Goal: Transaction & Acquisition: Download file/media

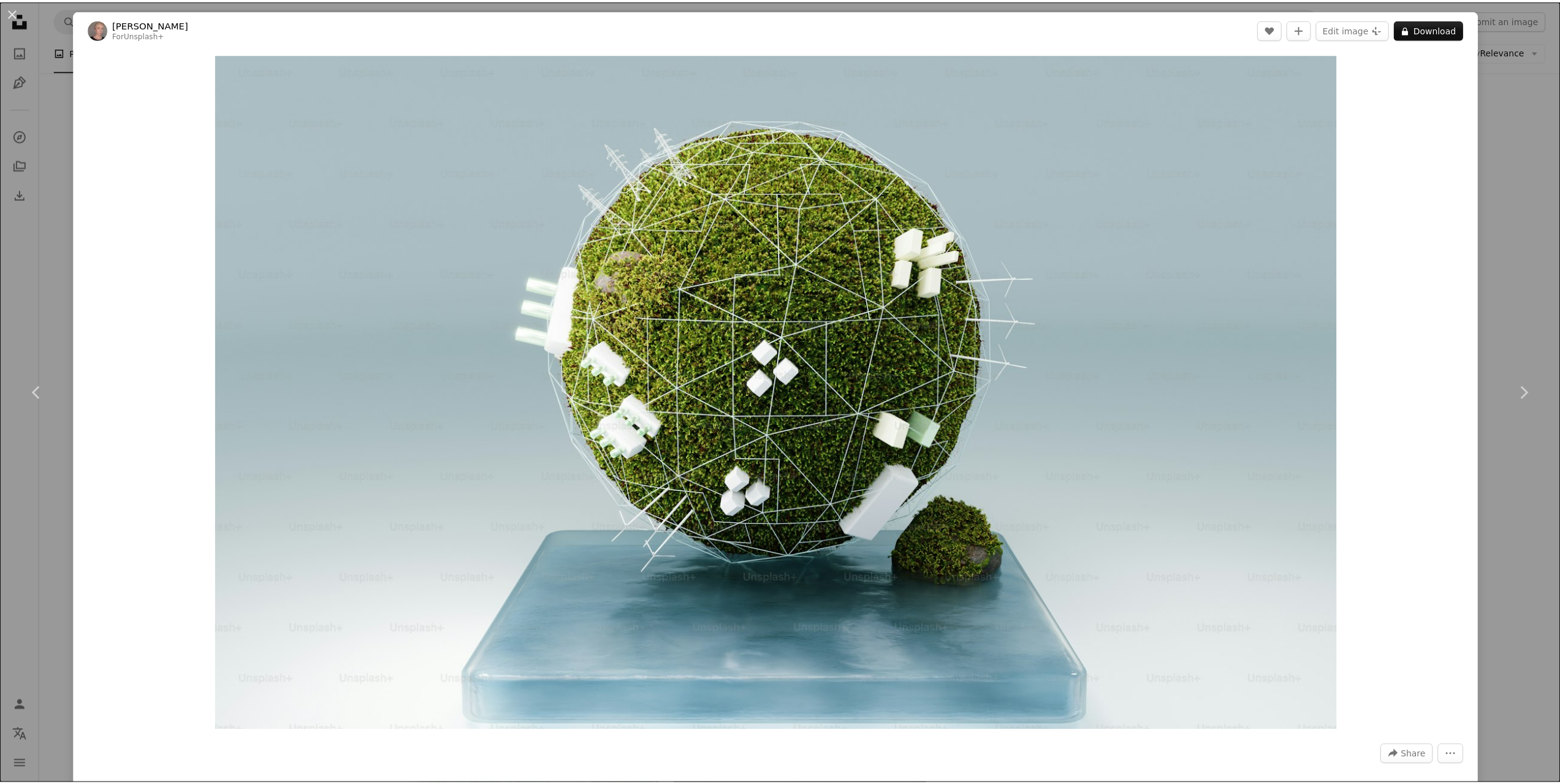
scroll to position [5515, 0]
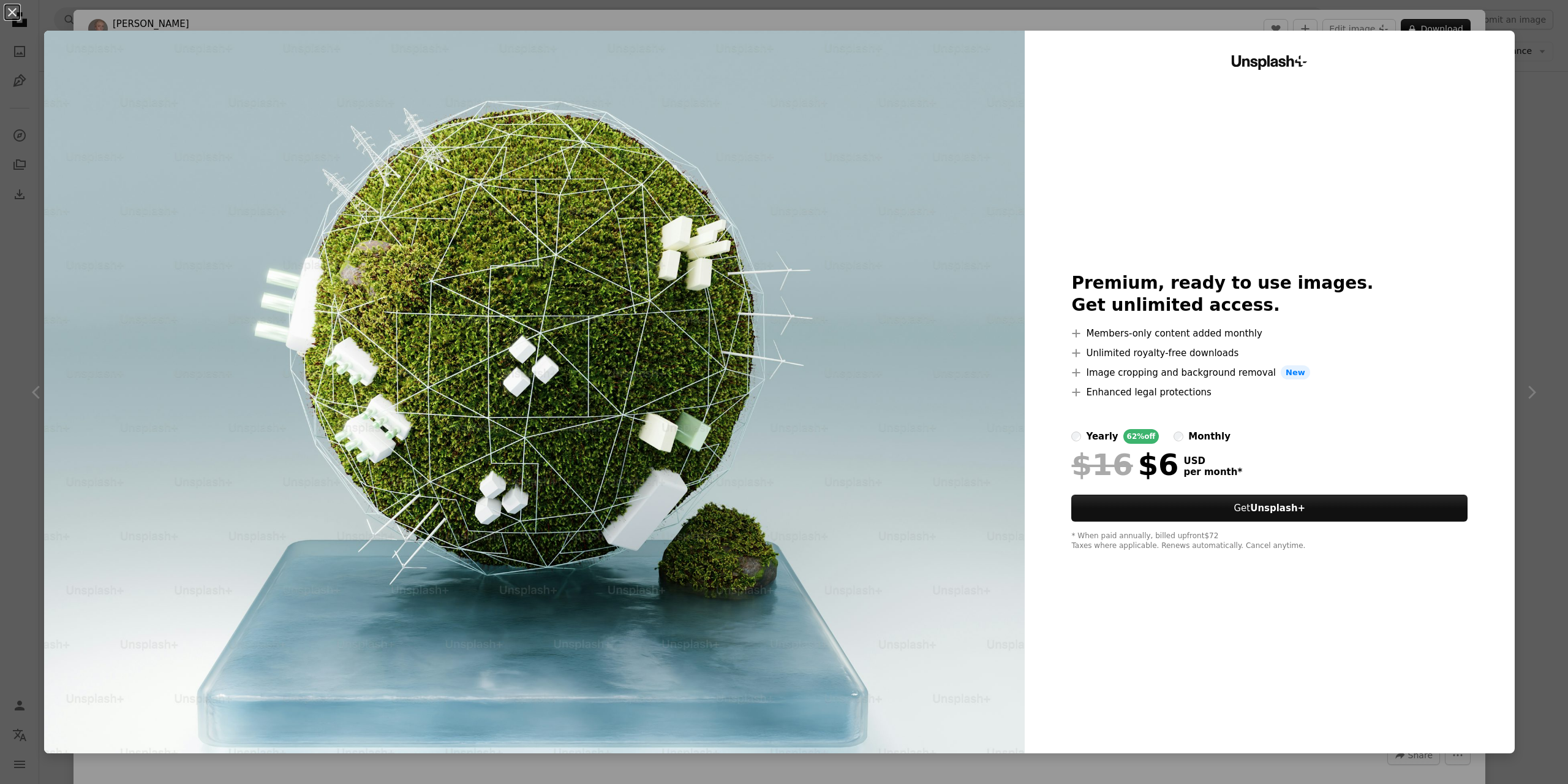
click at [1527, 24] on div "An X shape Unsplash+ Premium, ready to use images. Get unlimited access. A plus…" at bounding box center [784, 392] width 1568 height 784
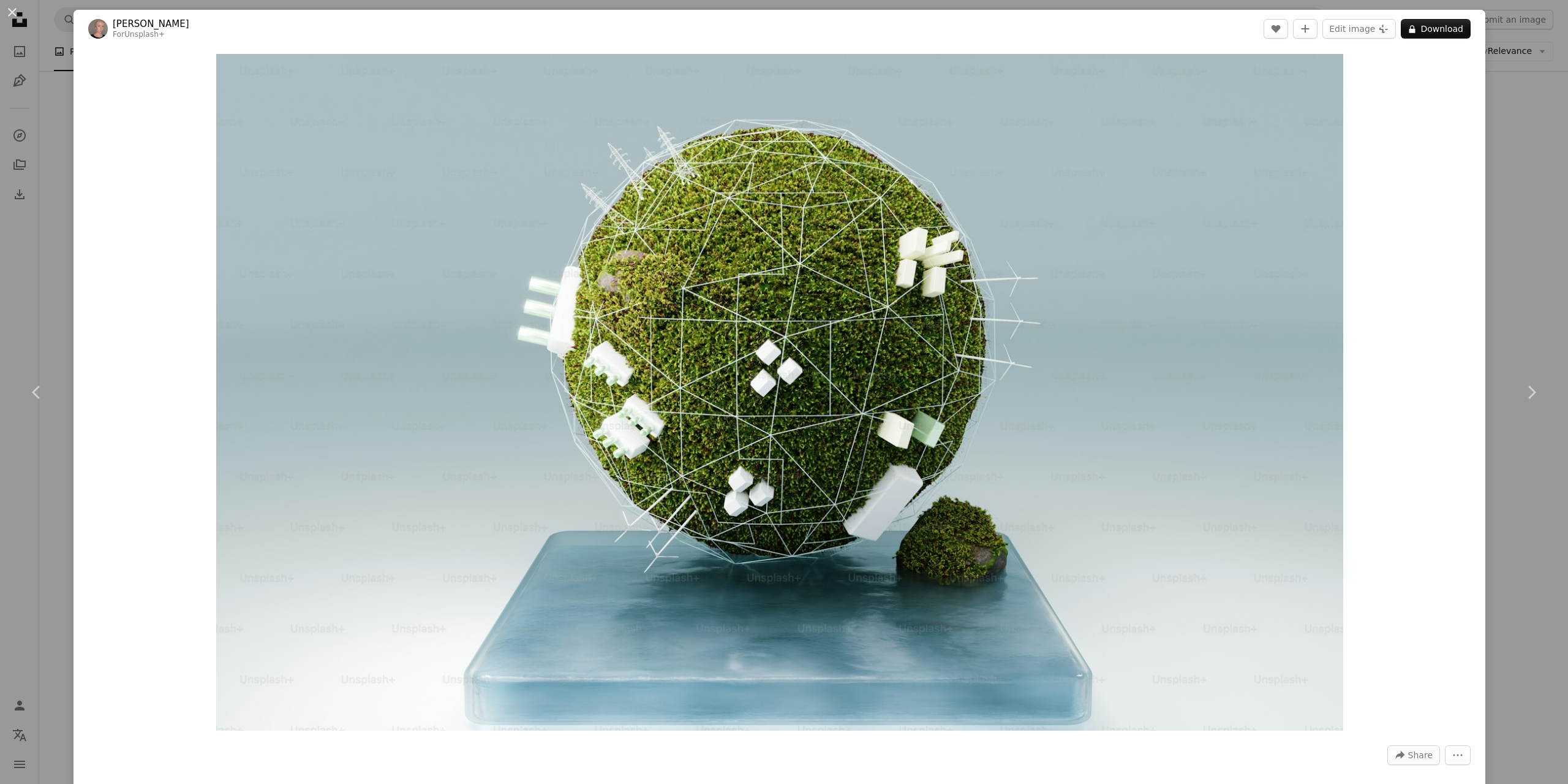
click at [42, 240] on div "An X shape Chevron left Chevron right Galina Nelyubova For Unsplash+ A heart A …" at bounding box center [784, 392] width 1568 height 784
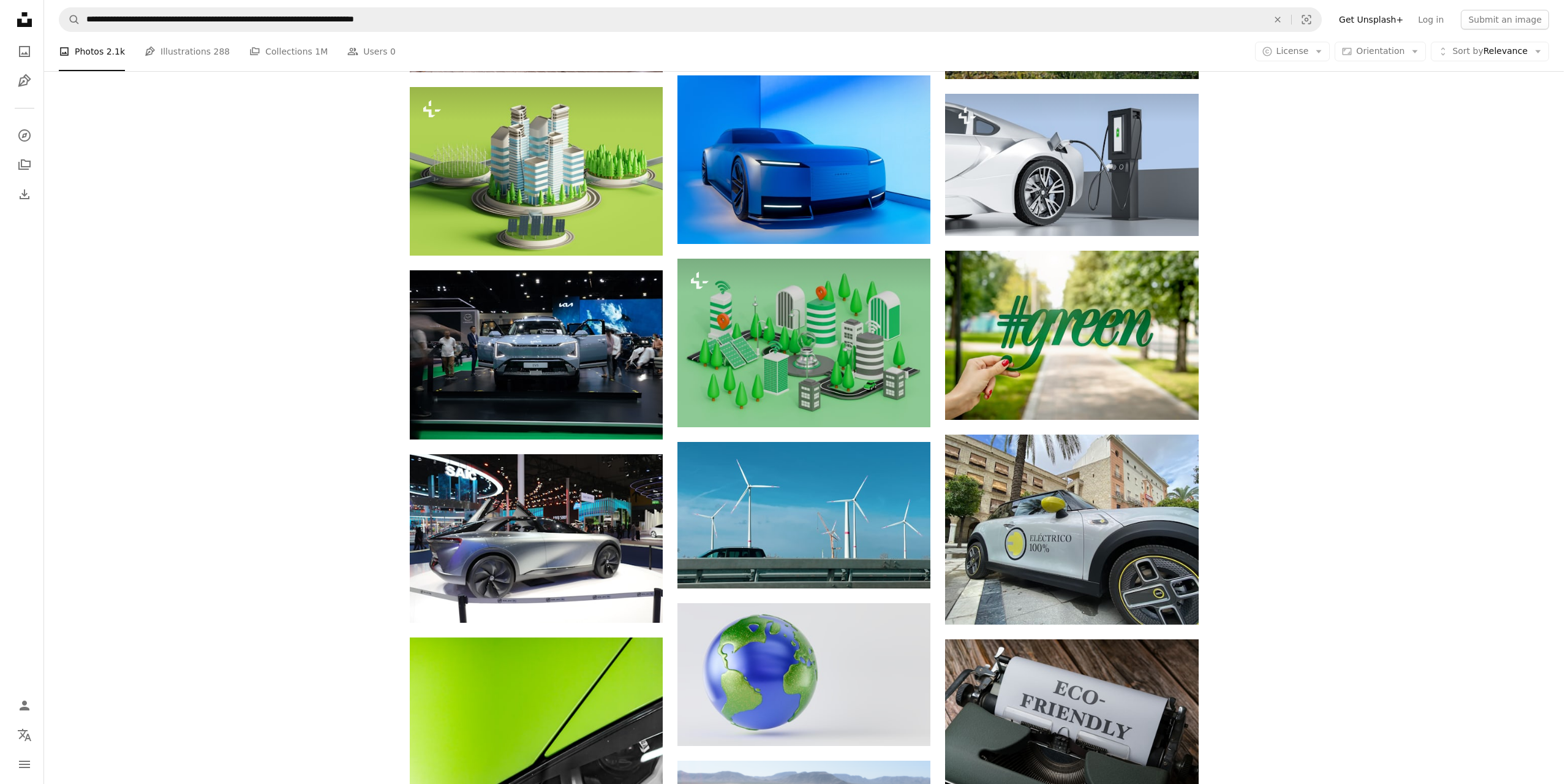
scroll to position [1226, 0]
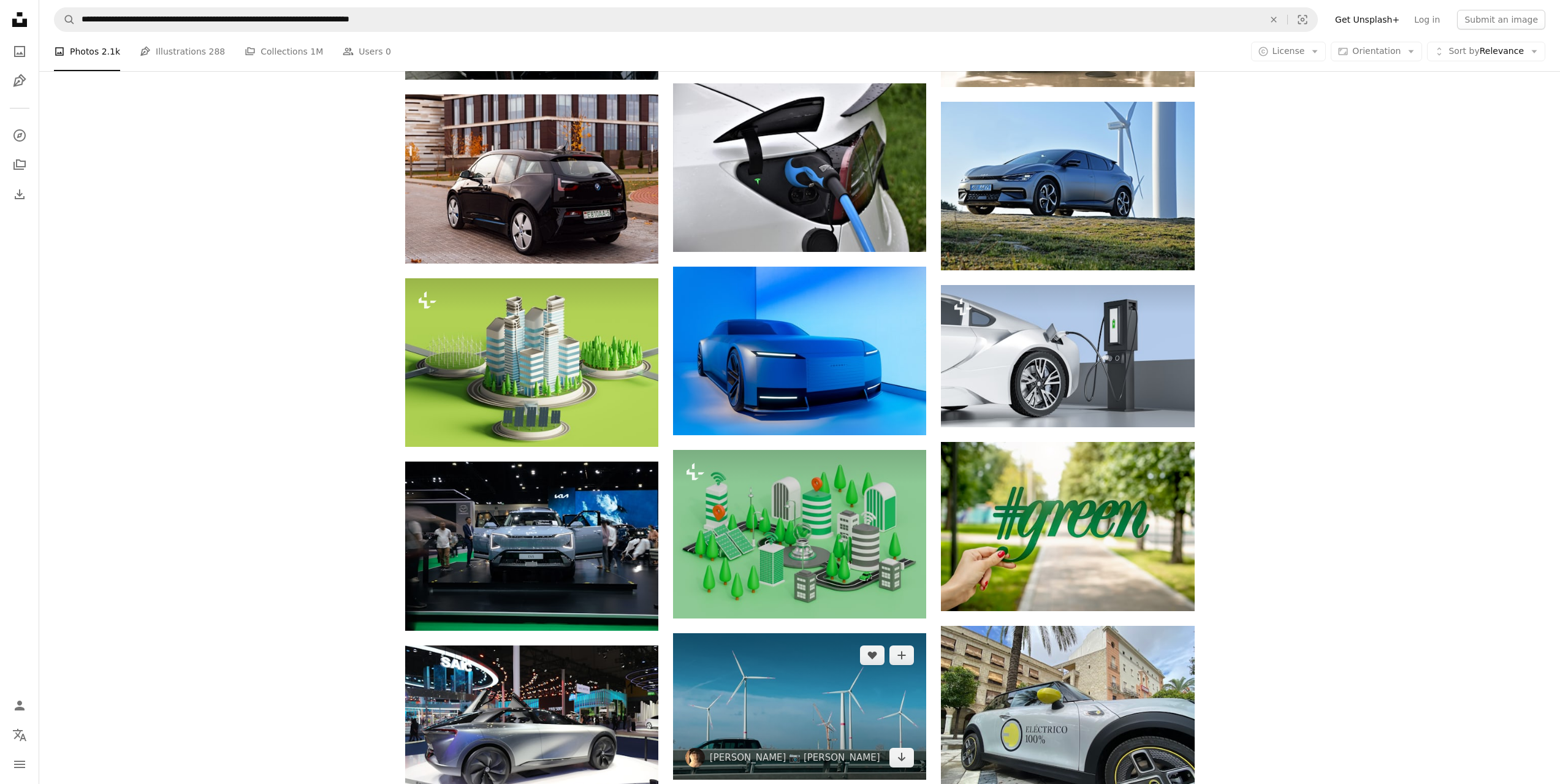
click at [797, 633] on img at bounding box center [800, 706] width 253 height 147
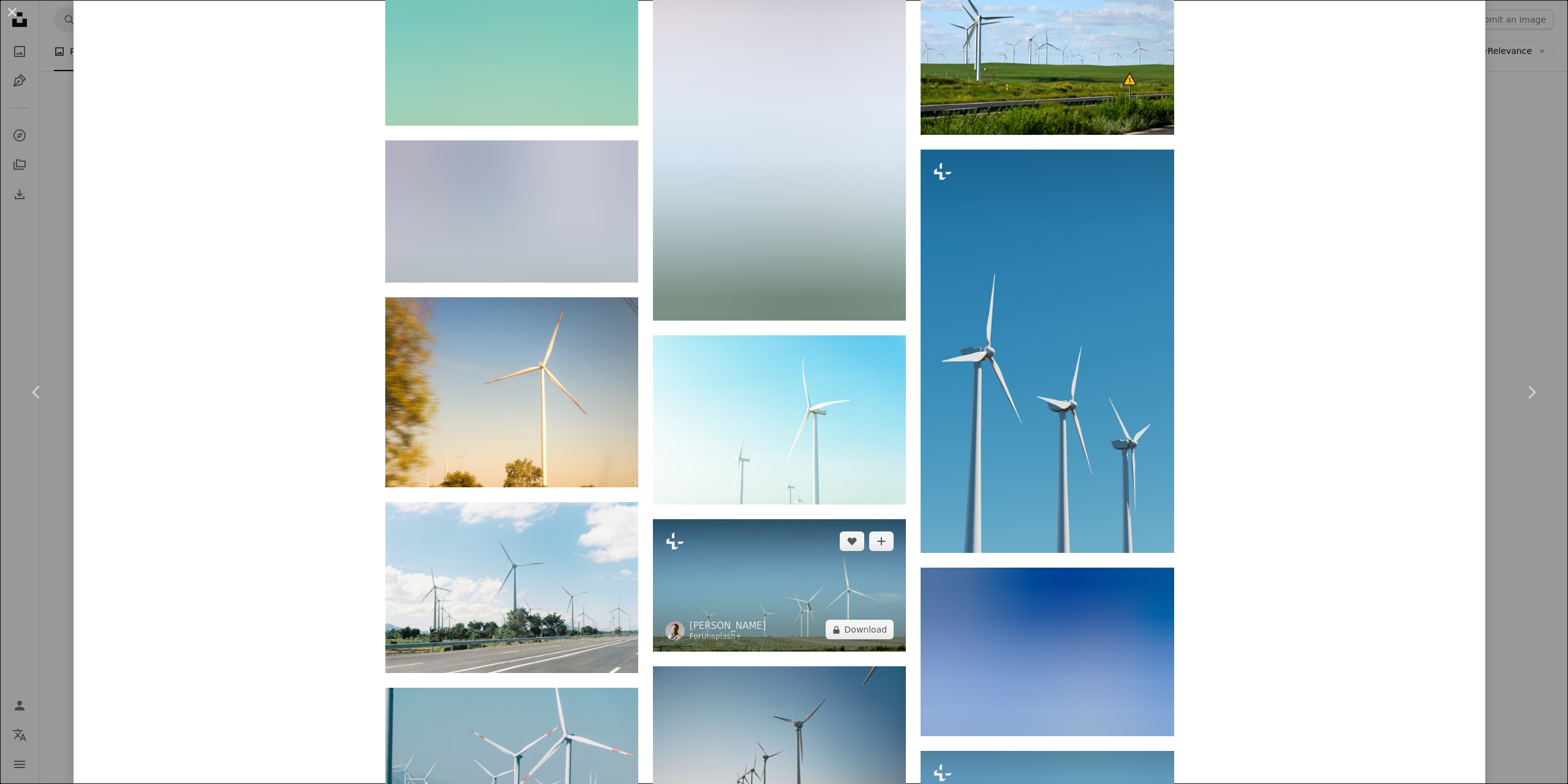
scroll to position [1429, 0]
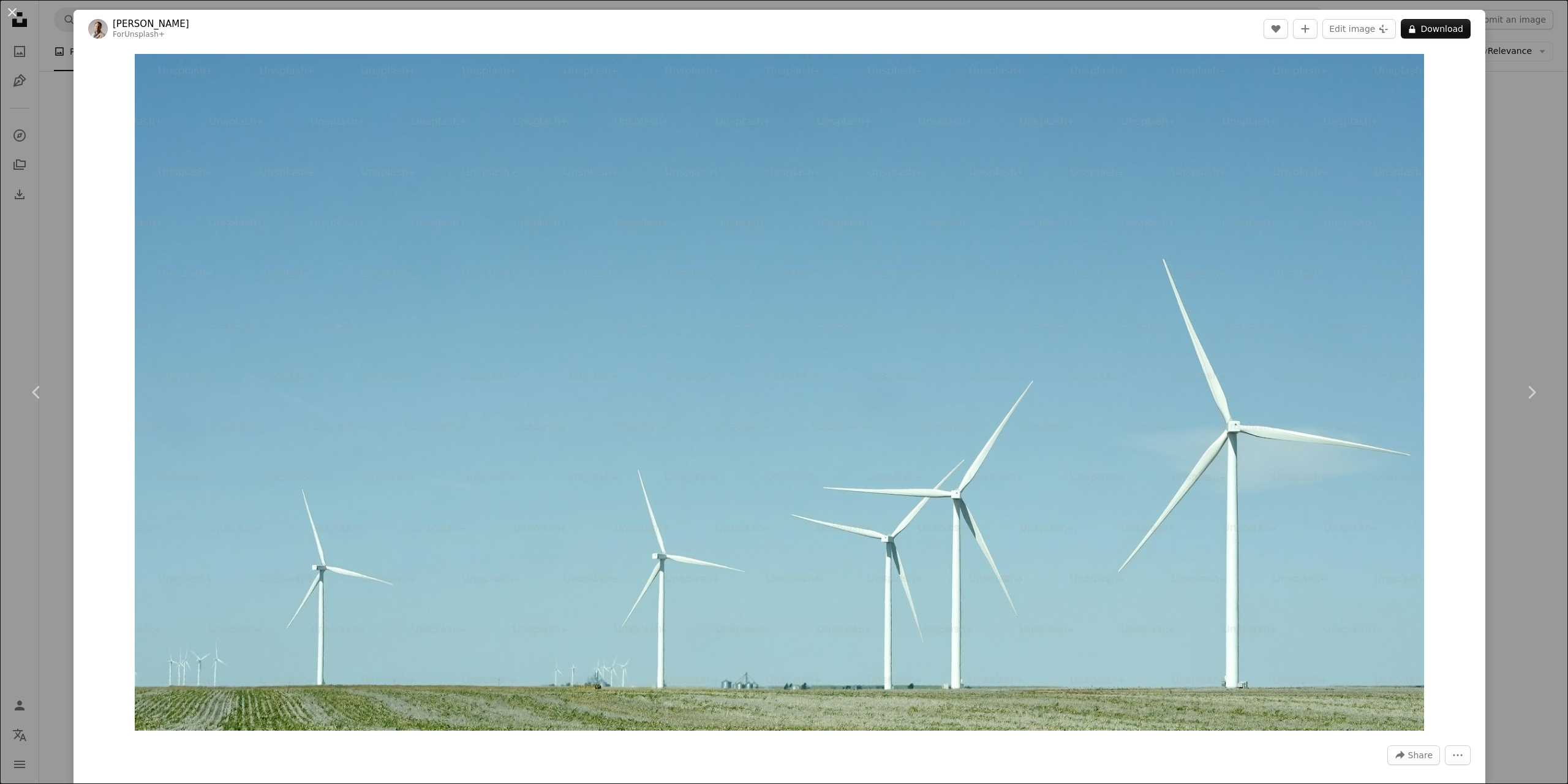
click at [1508, 122] on div "An X shape Chevron left Chevron right Nathan Anderson For Unsplash+ A heart A p…" at bounding box center [784, 392] width 1568 height 784
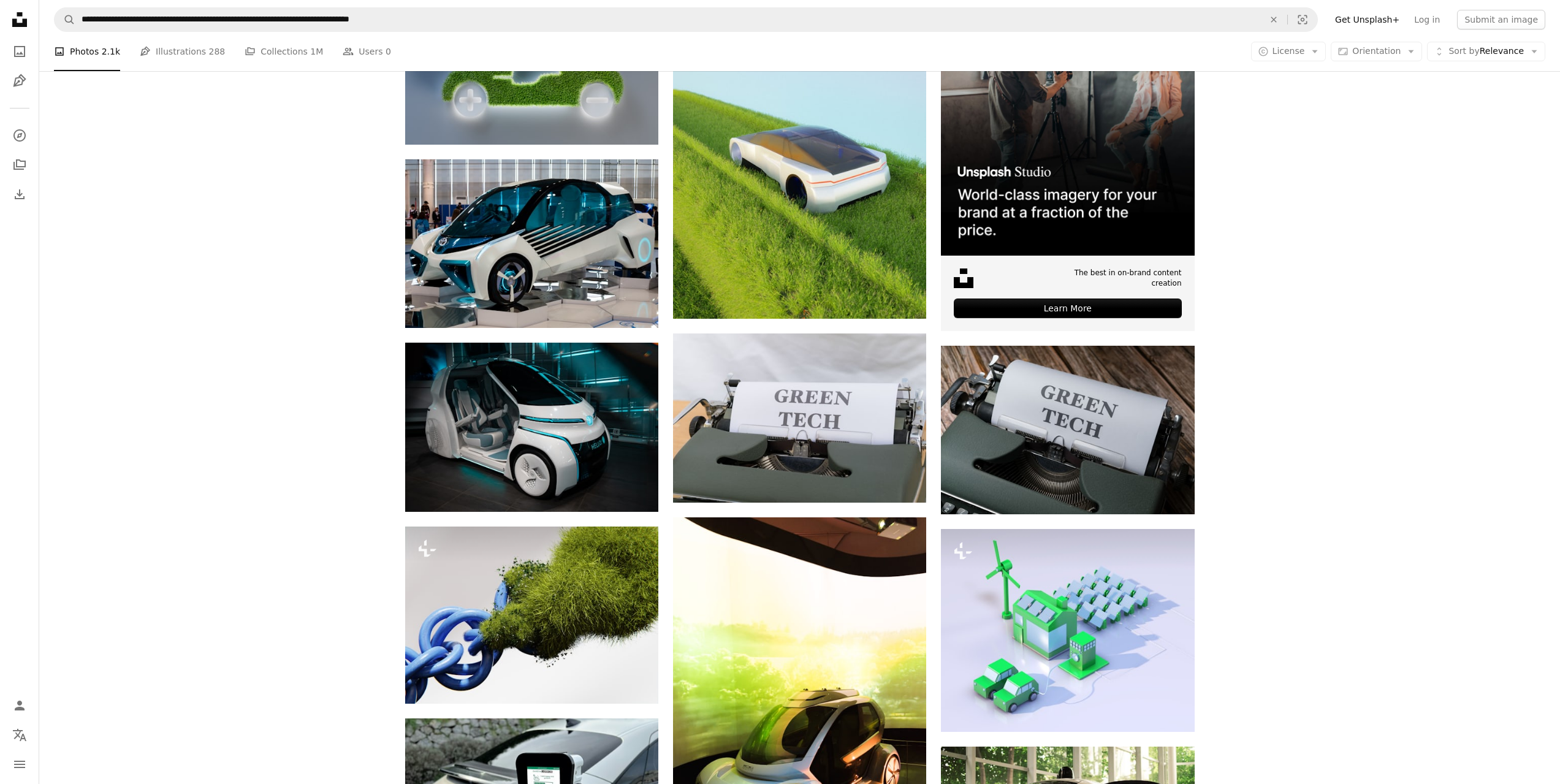
scroll to position [408, 0]
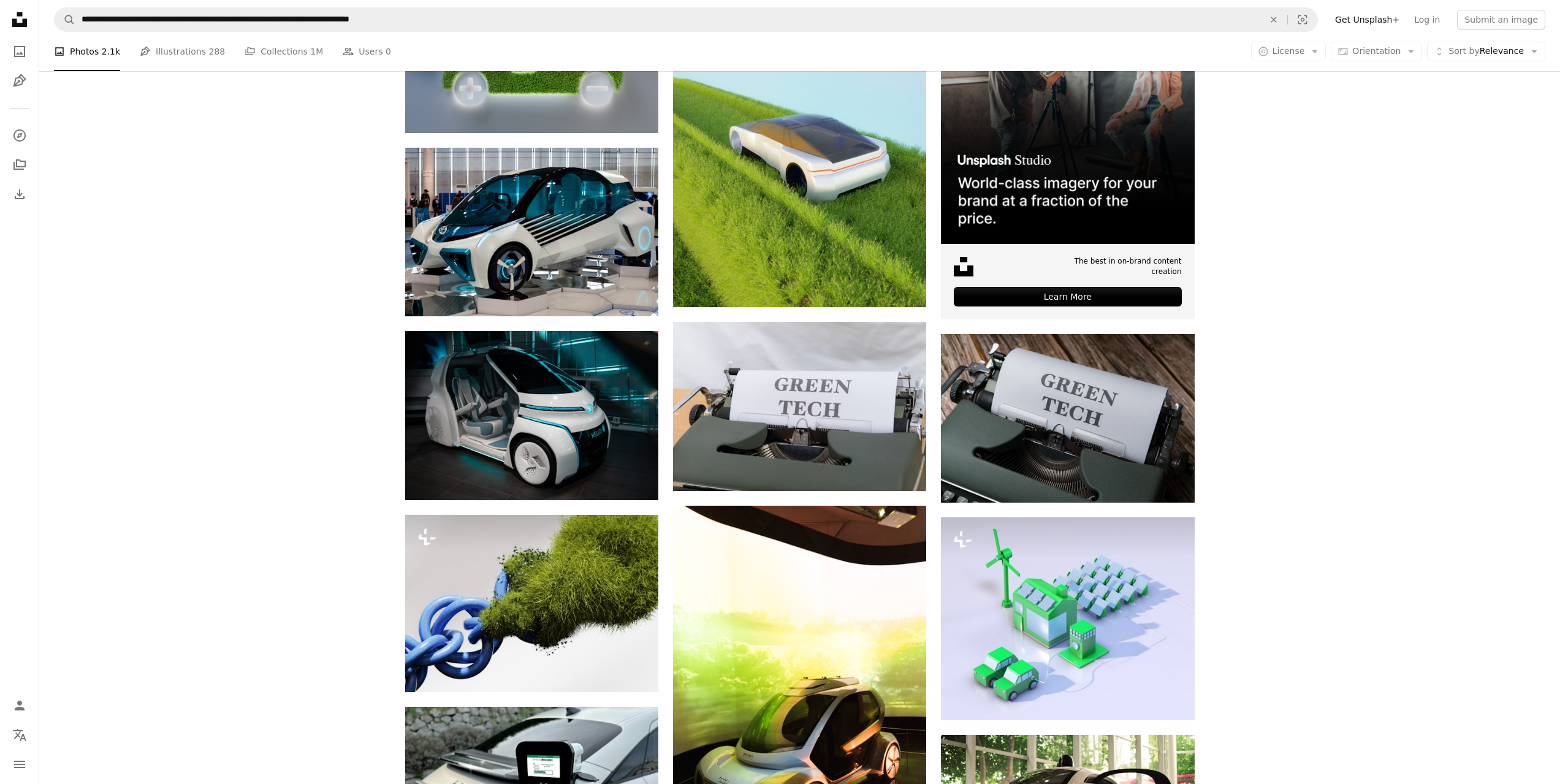
click at [1319, 53] on button "A copyright icon © License Arrow down" at bounding box center [1289, 52] width 75 height 20
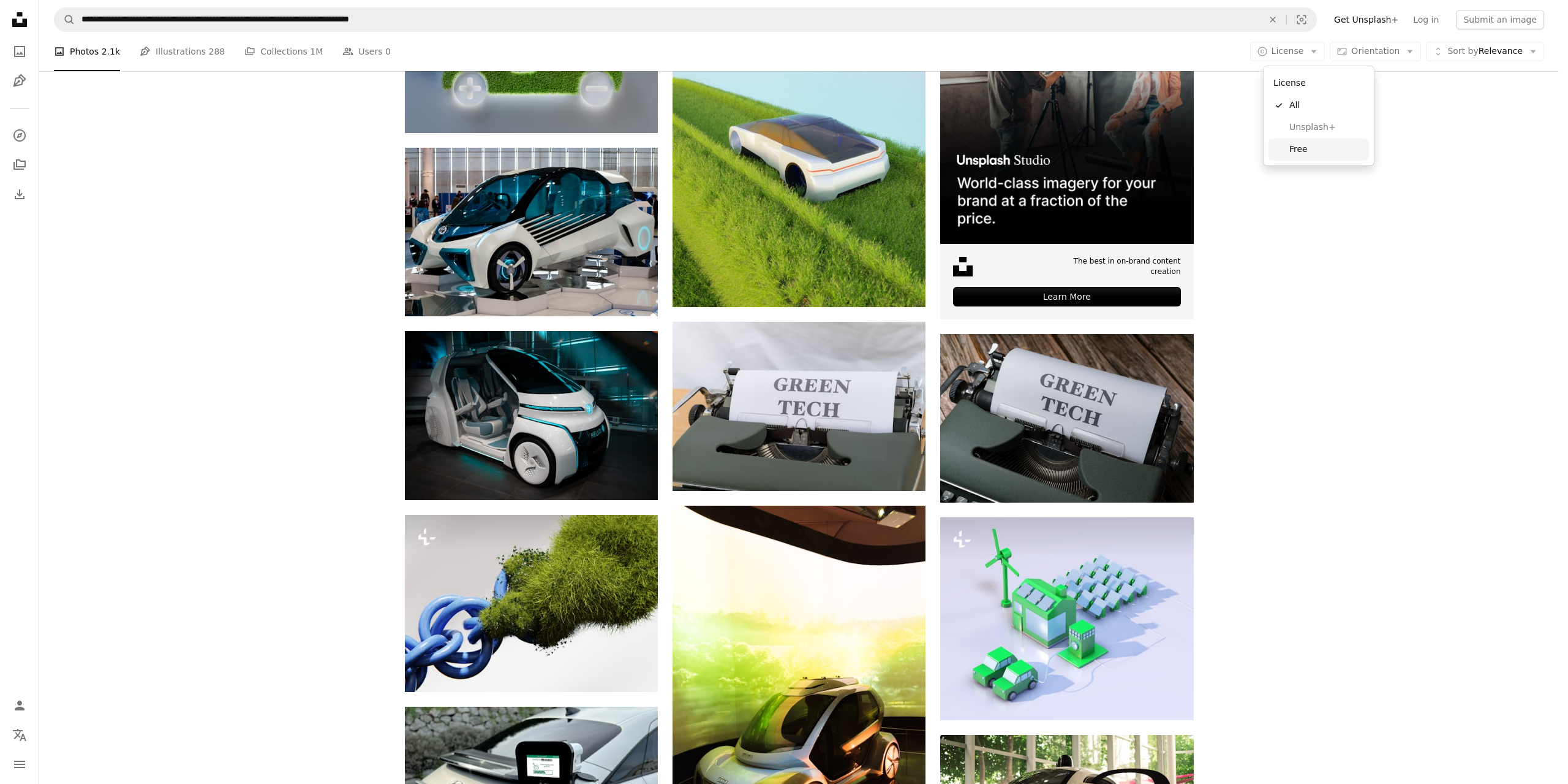
click at [1318, 152] on span "Free" at bounding box center [1326, 149] width 75 height 12
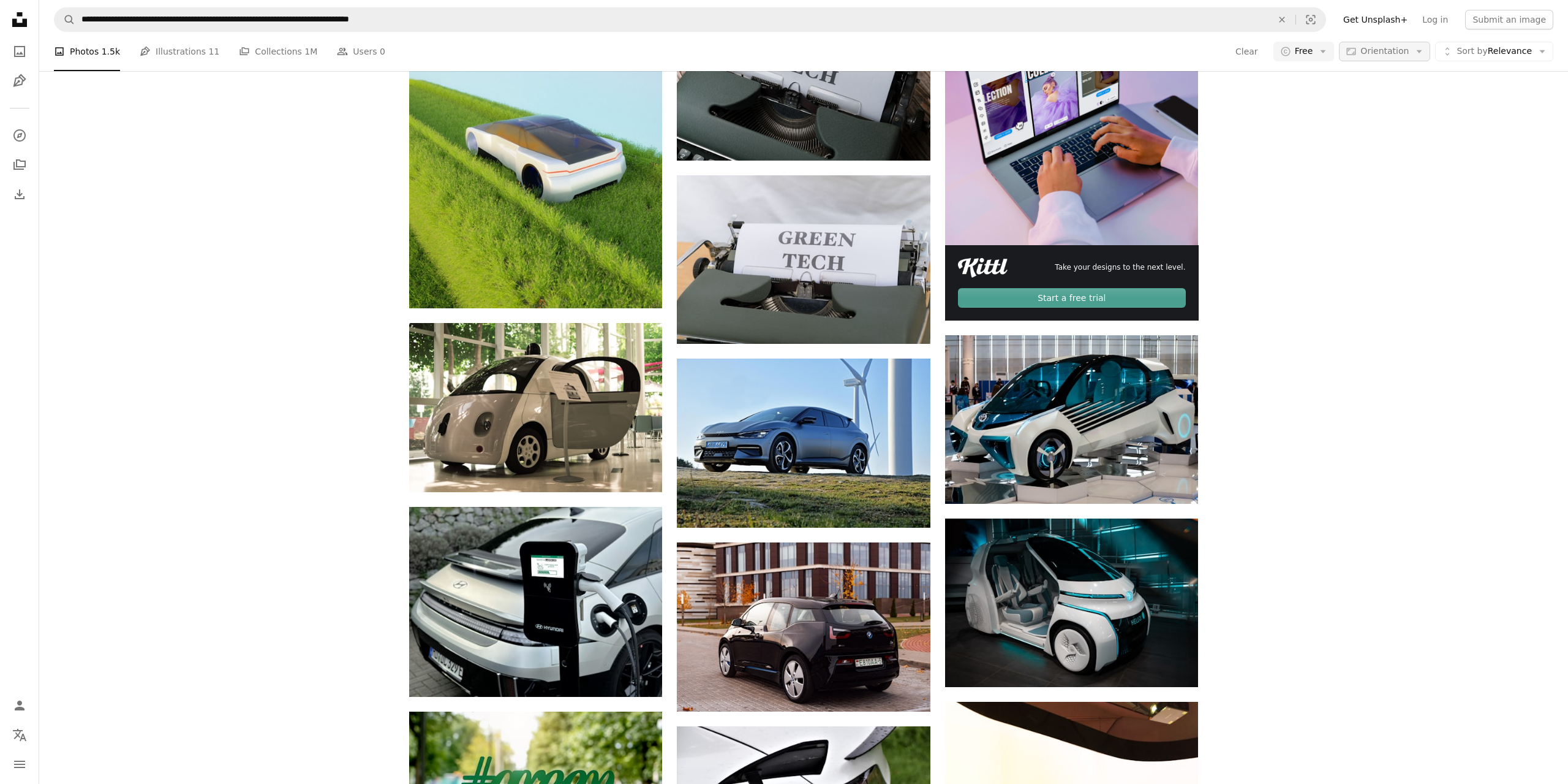
click at [1397, 58] on span "Orientation" at bounding box center [1385, 51] width 48 height 12
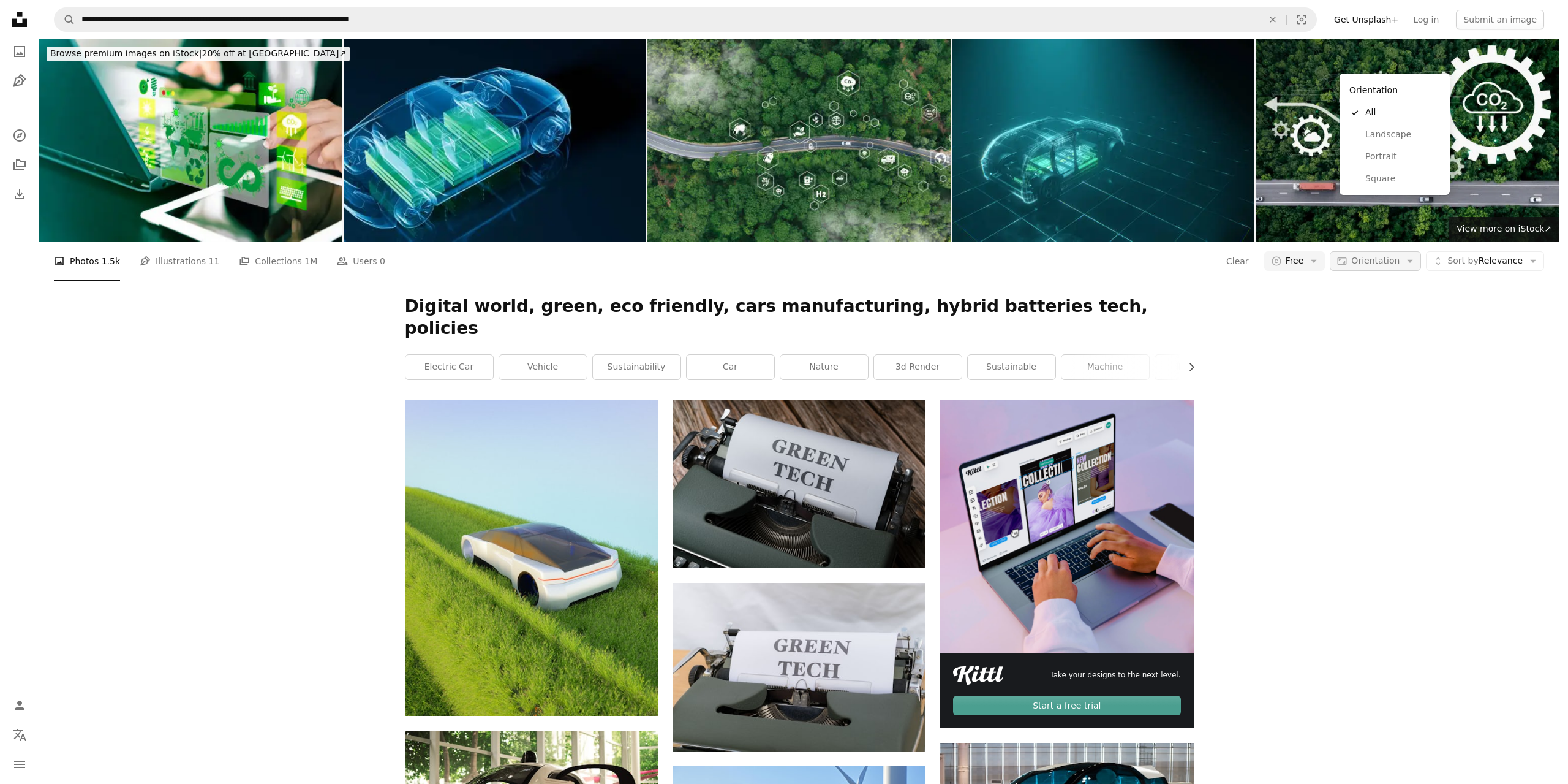
click at [1399, 255] on span "Orientation" at bounding box center [1375, 260] width 48 height 10
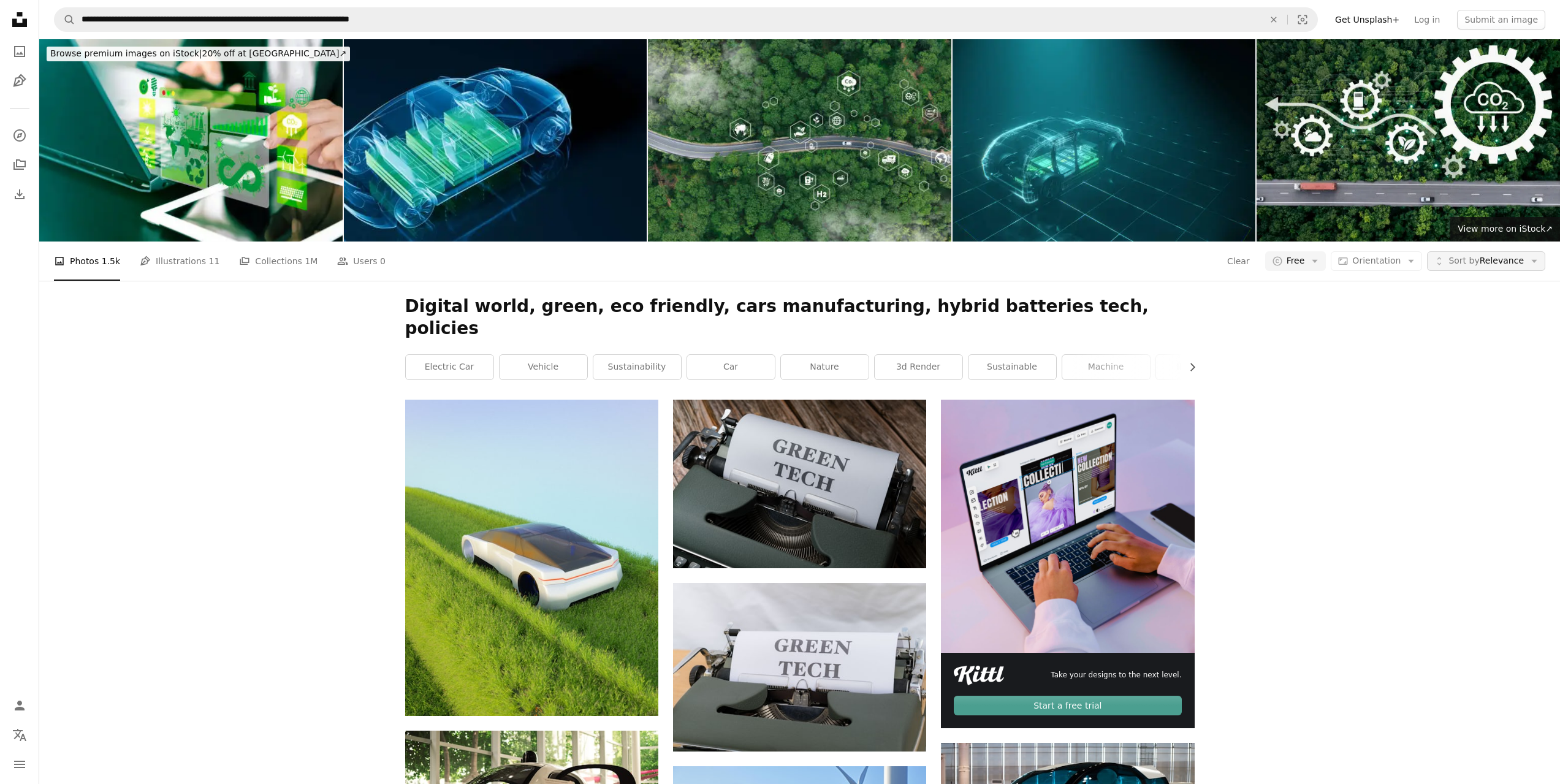
click at [1499, 255] on span "Sort by Relevance" at bounding box center [1486, 260] width 75 height 12
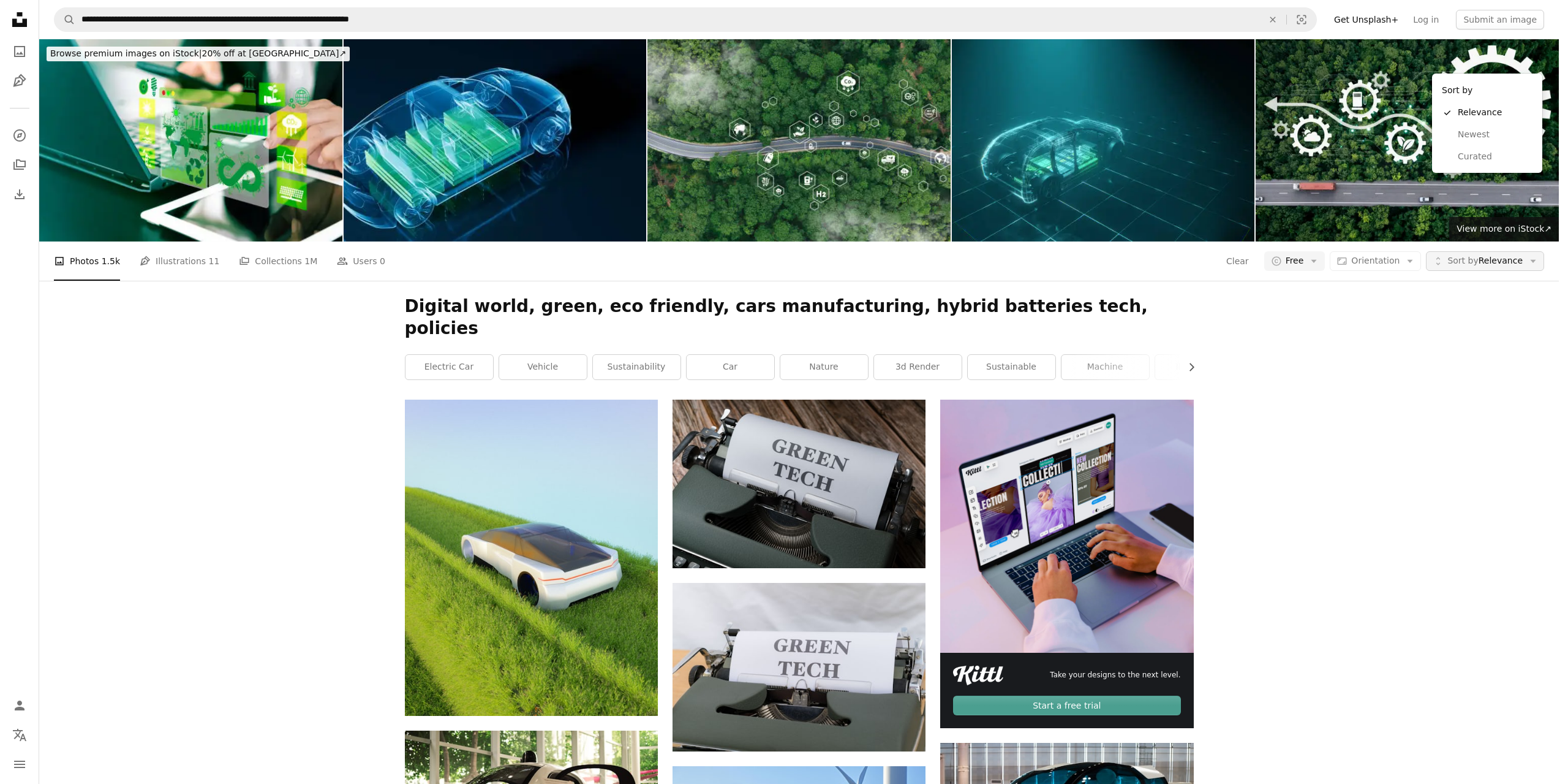
click at [1499, 255] on span "Sort by Relevance" at bounding box center [1485, 260] width 75 height 12
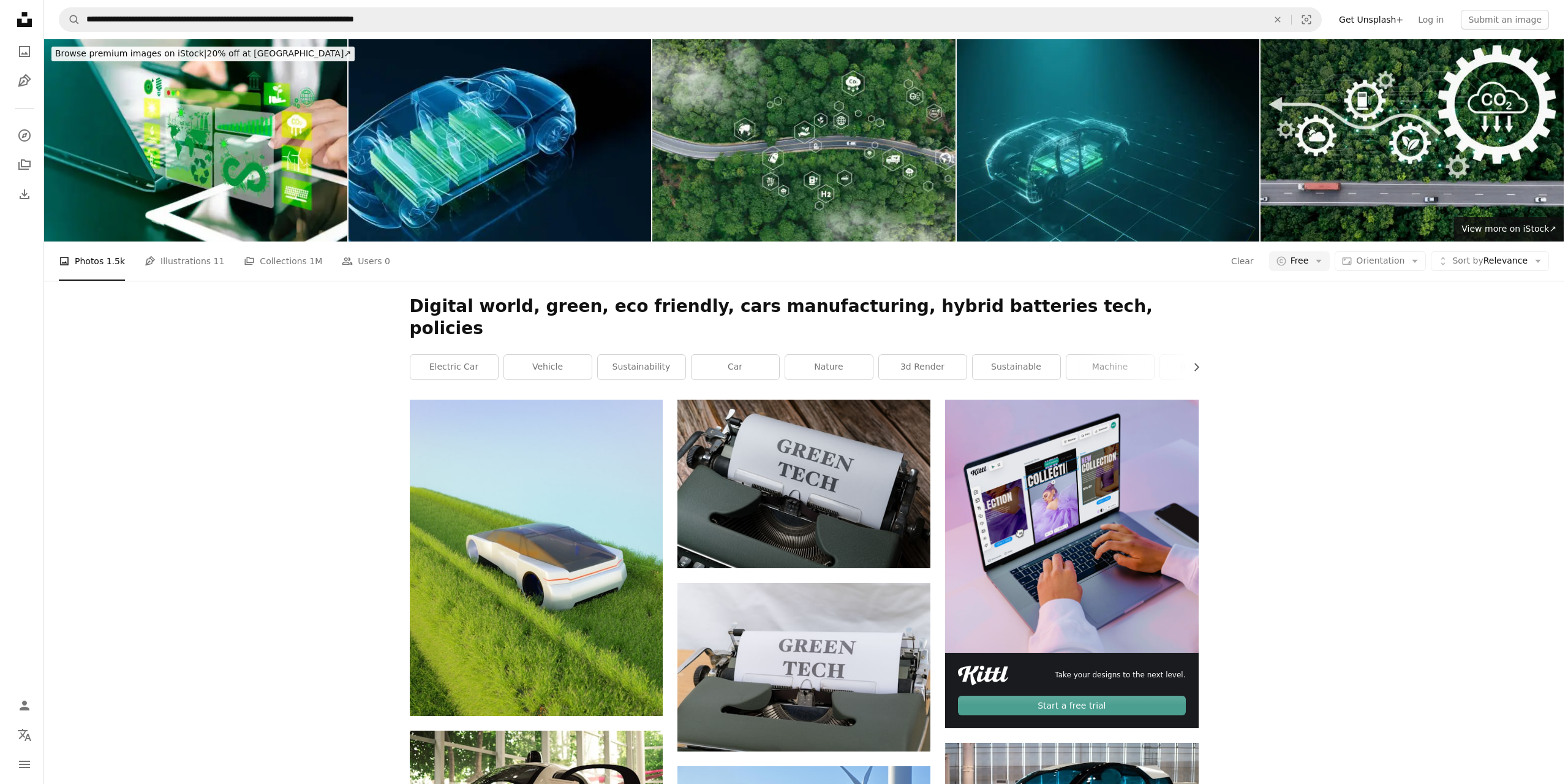
scroll to position [1226, 0]
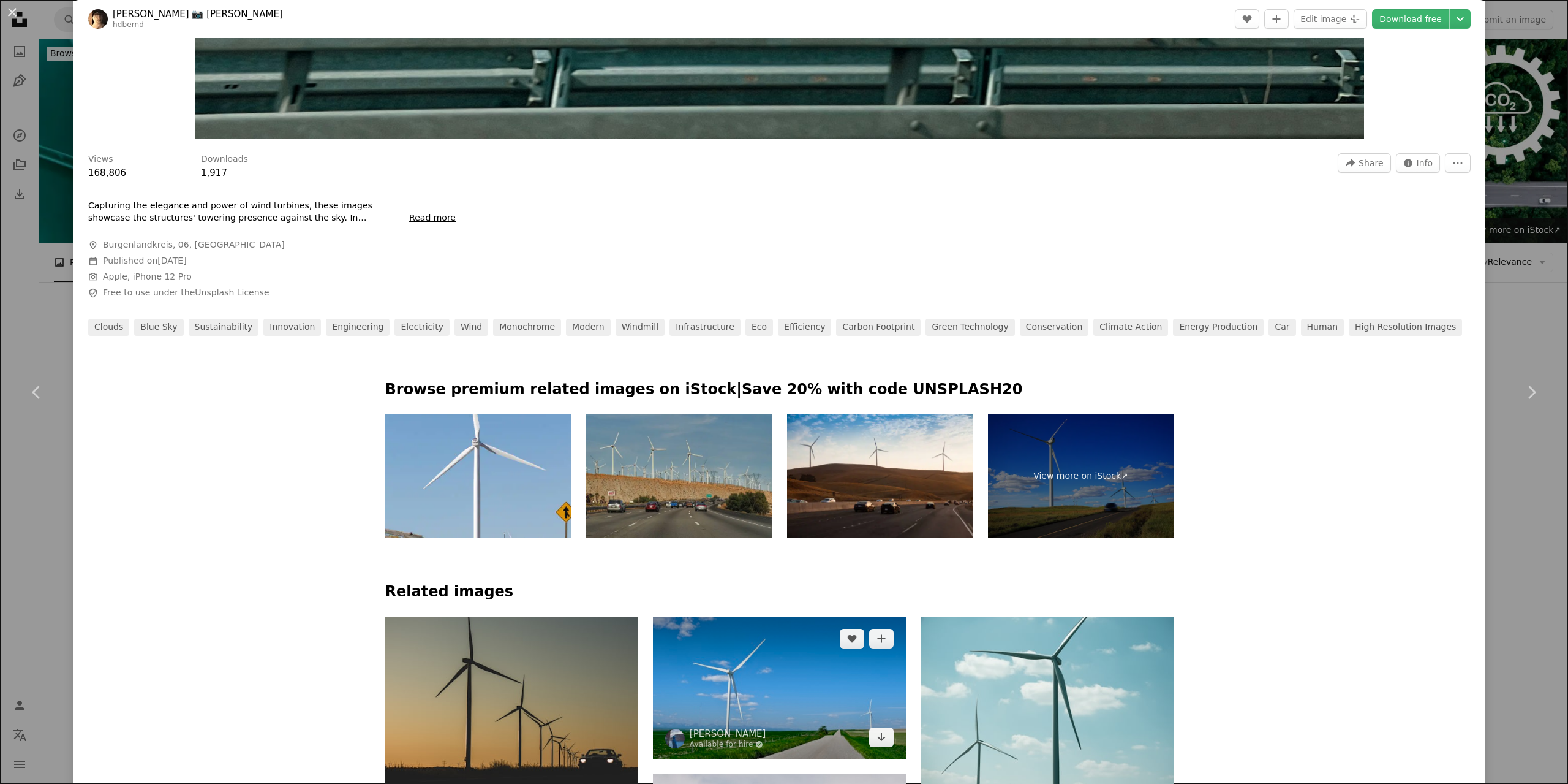
scroll to position [613, 0]
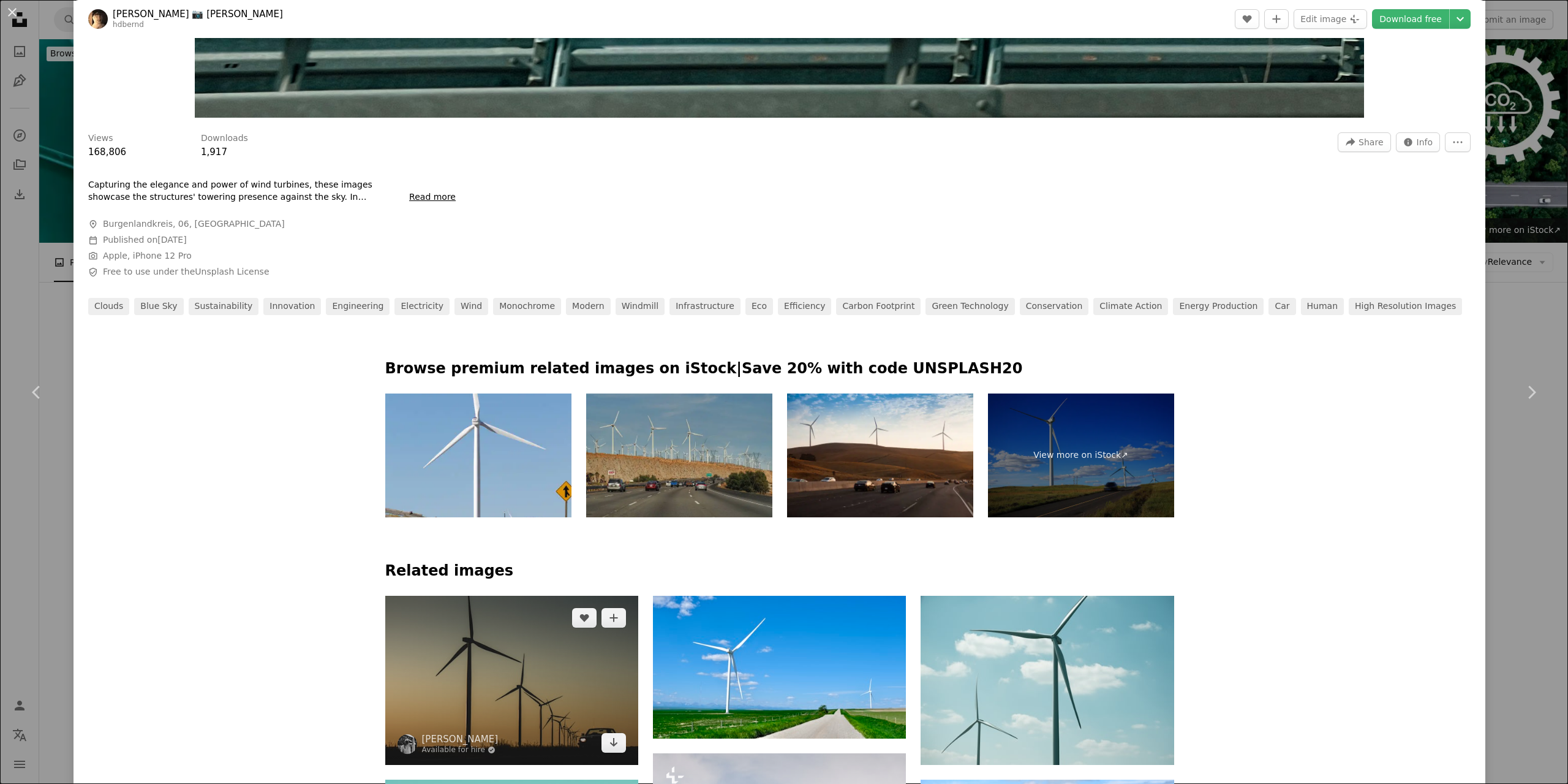
click at [514, 595] on img at bounding box center [512, 679] width 253 height 169
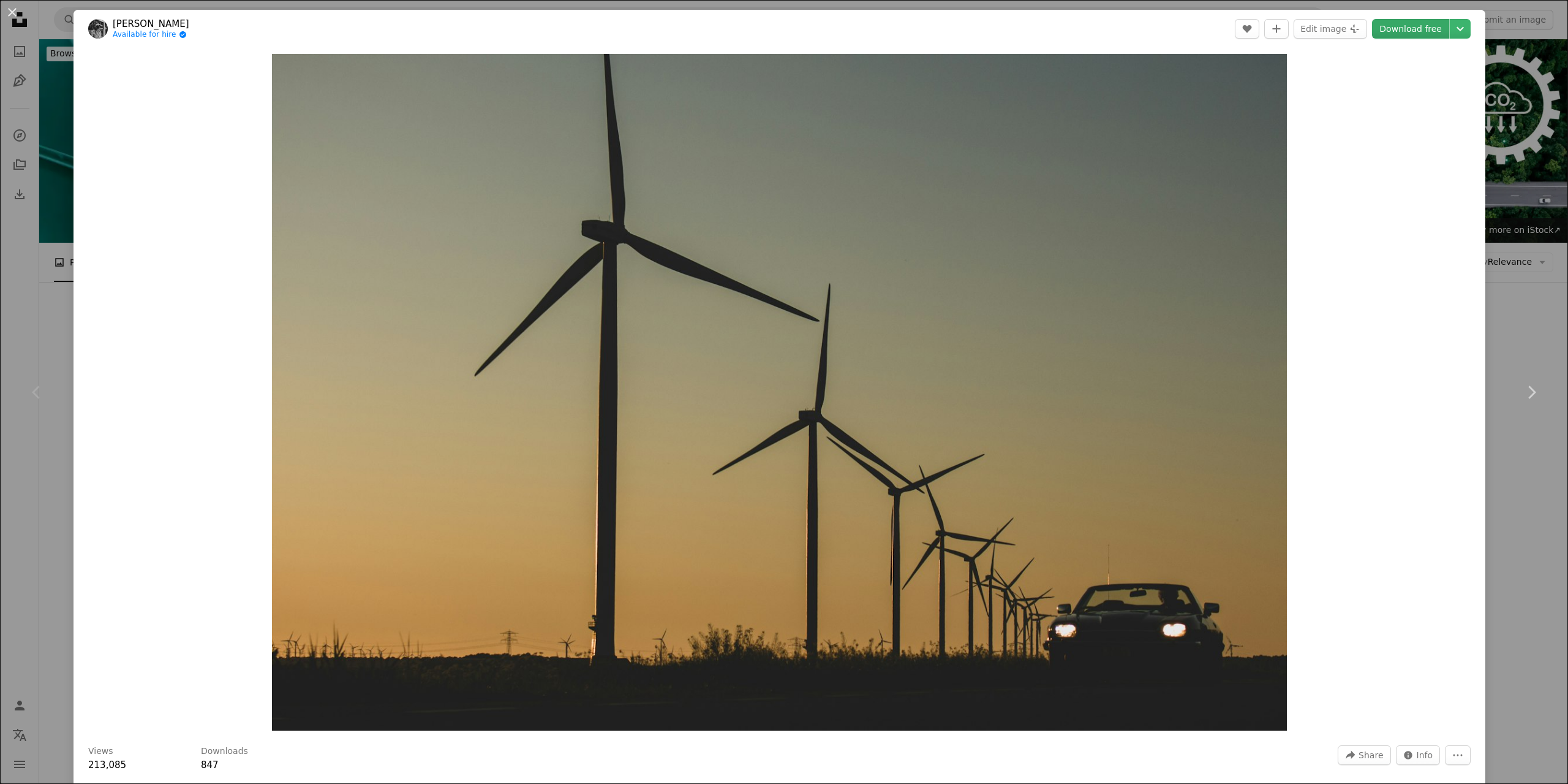
click at [1402, 30] on link "Download free" at bounding box center [1410, 29] width 78 height 20
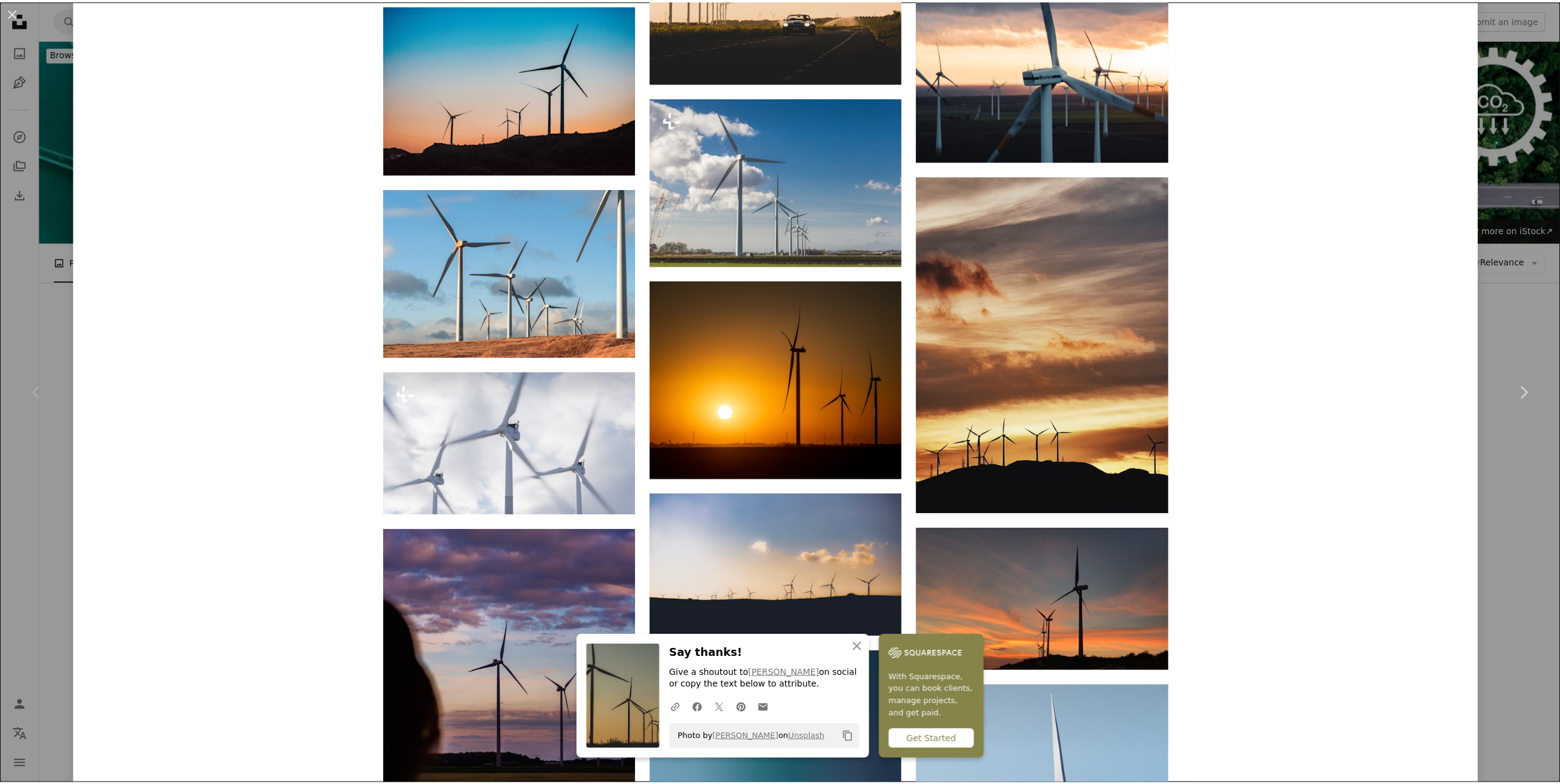
scroll to position [5515, 0]
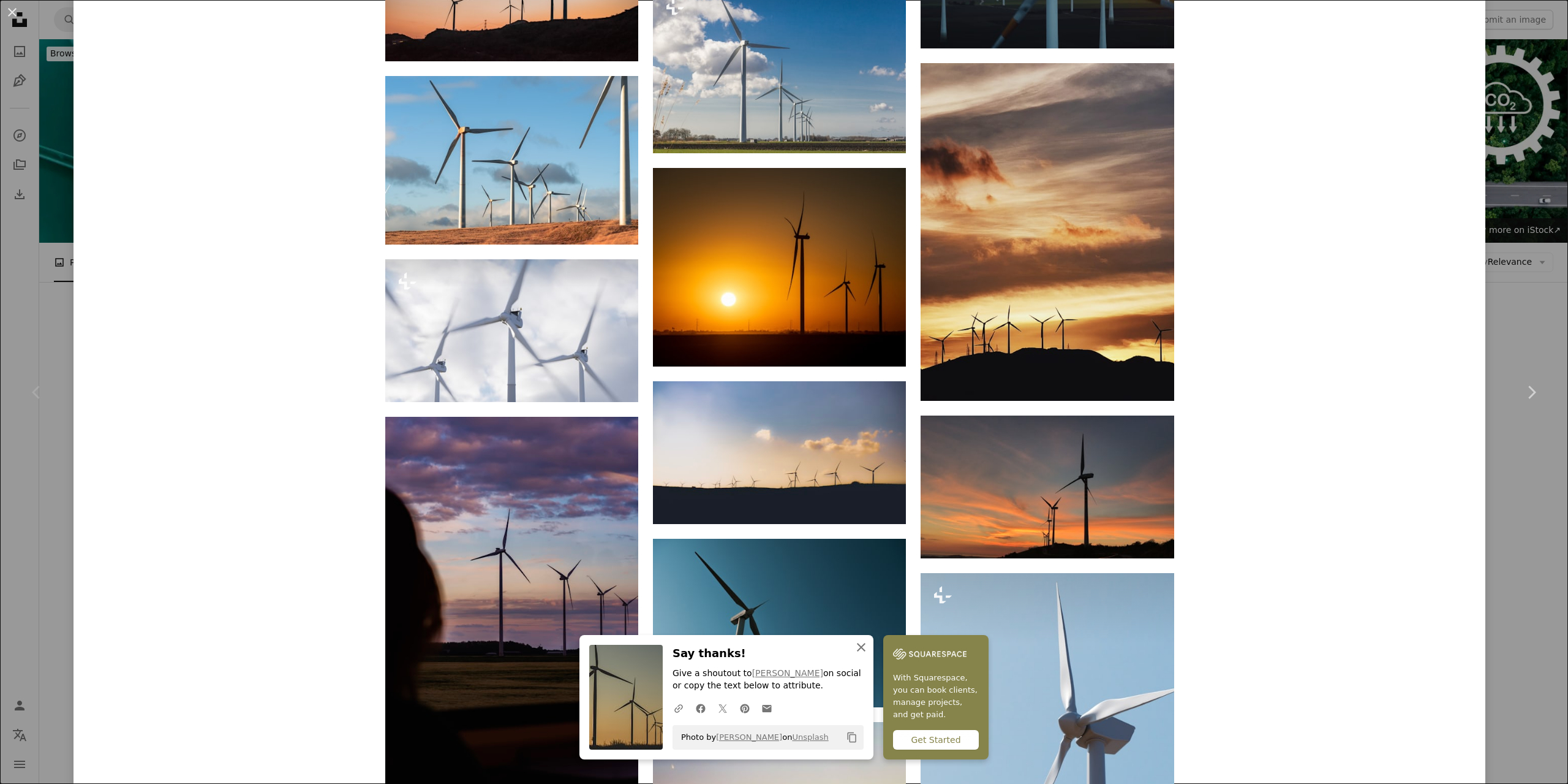
click at [865, 647] on icon "button" at bounding box center [861, 647] width 9 height 9
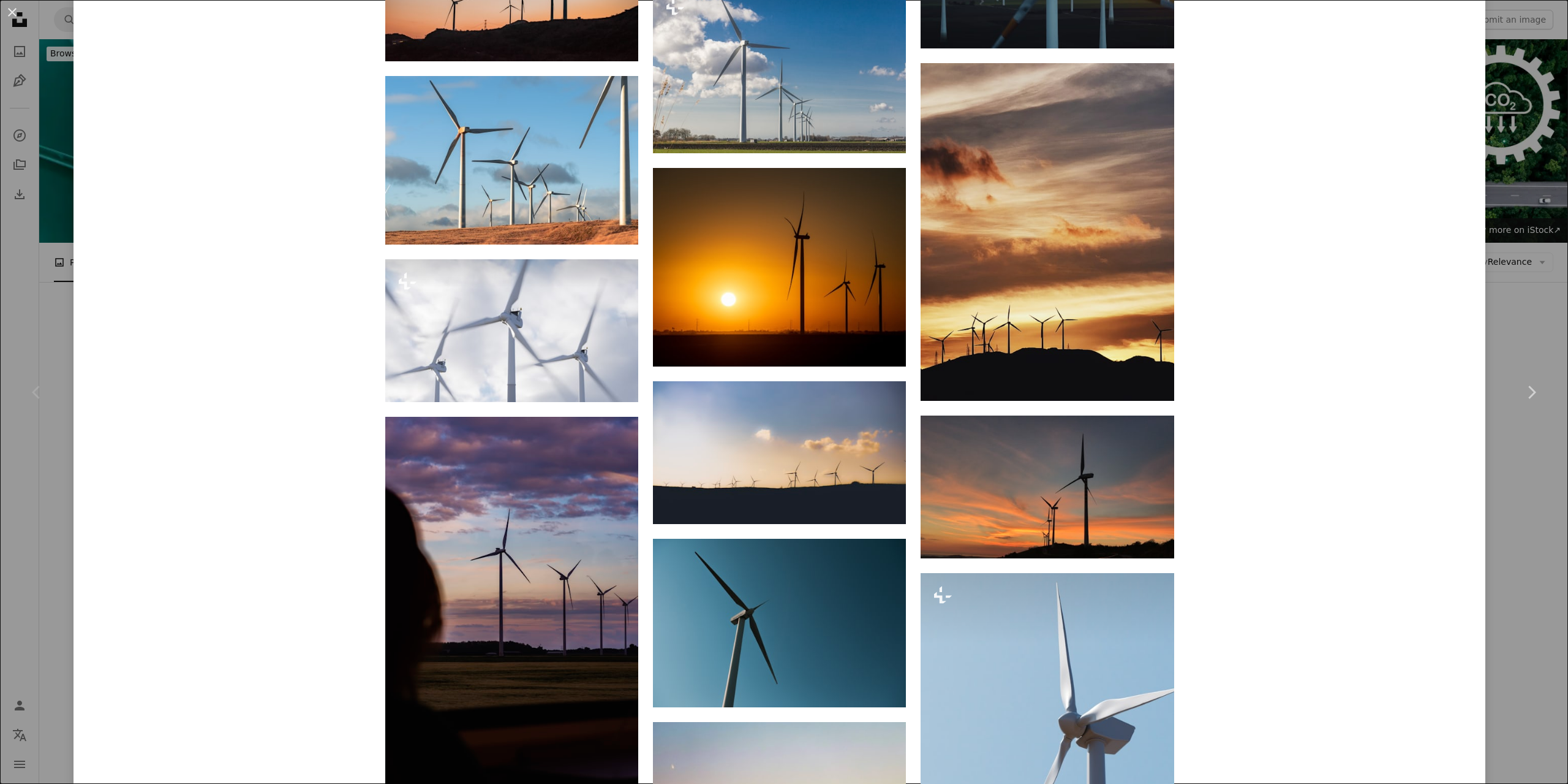
click at [48, 272] on div "An X shape Chevron left Chevron right Jorgen Hendriksen Available for hire A ch…" at bounding box center [784, 392] width 1568 height 784
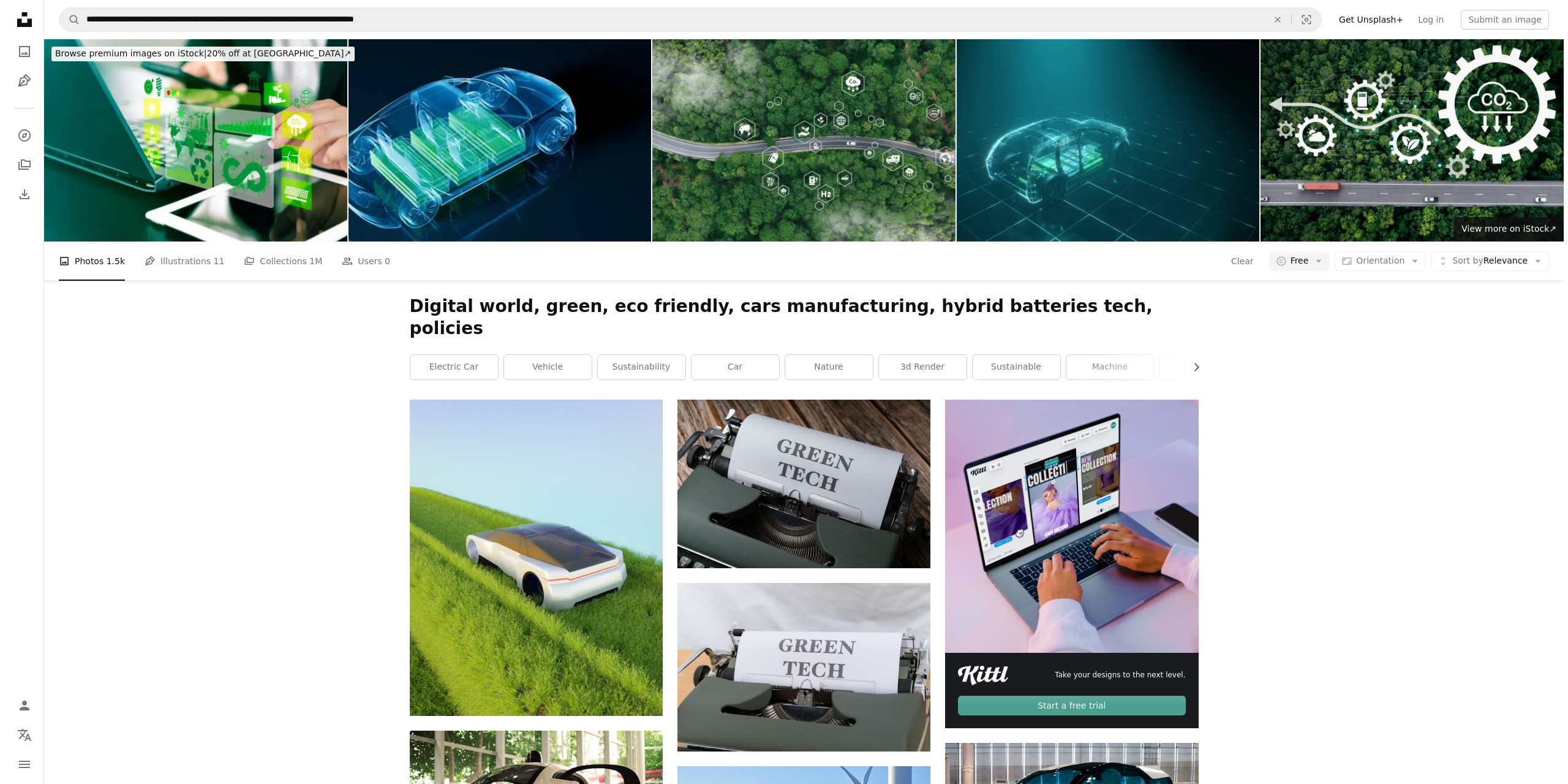
scroll to position [3881, 0]
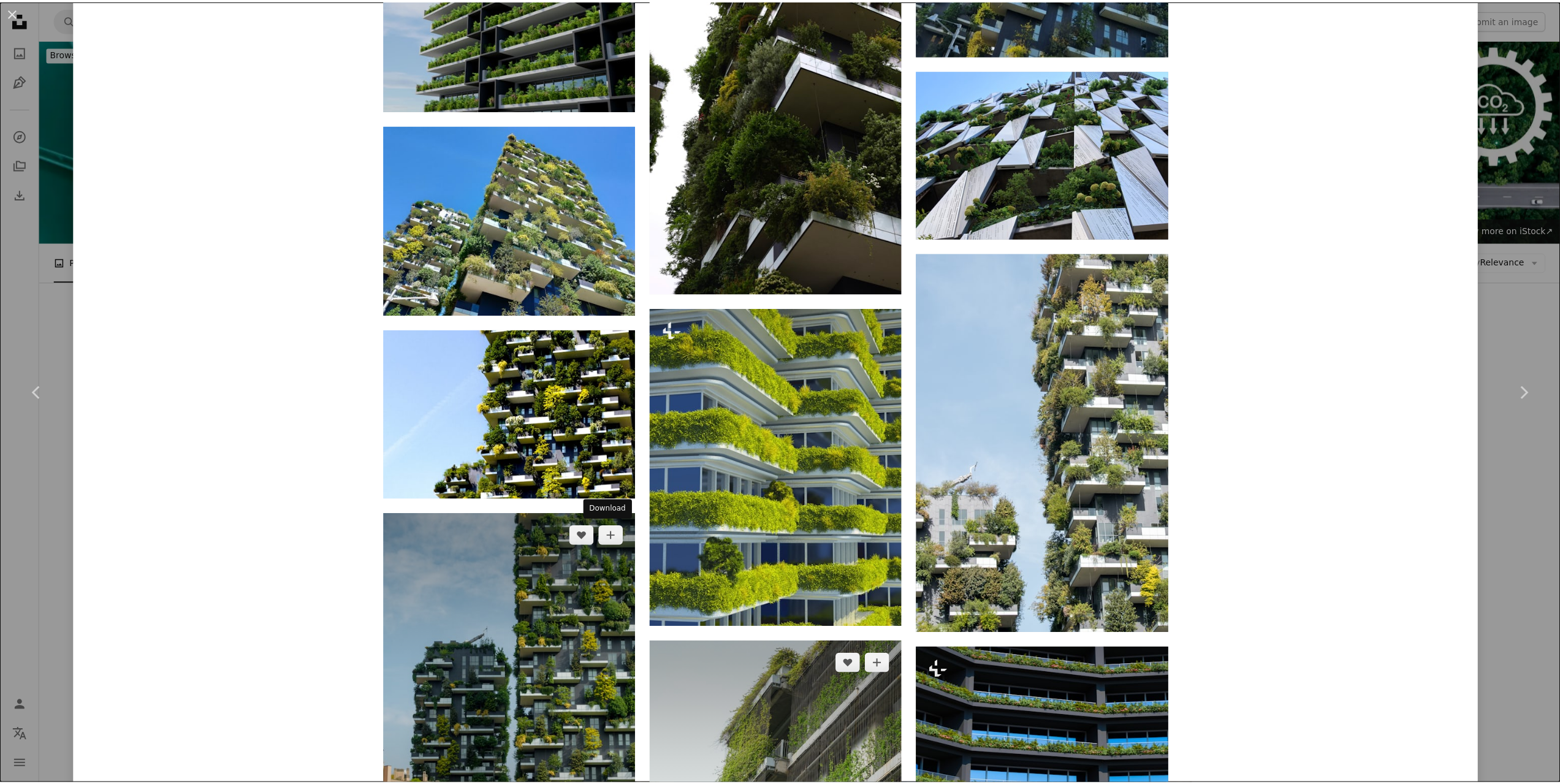
scroll to position [3268, 0]
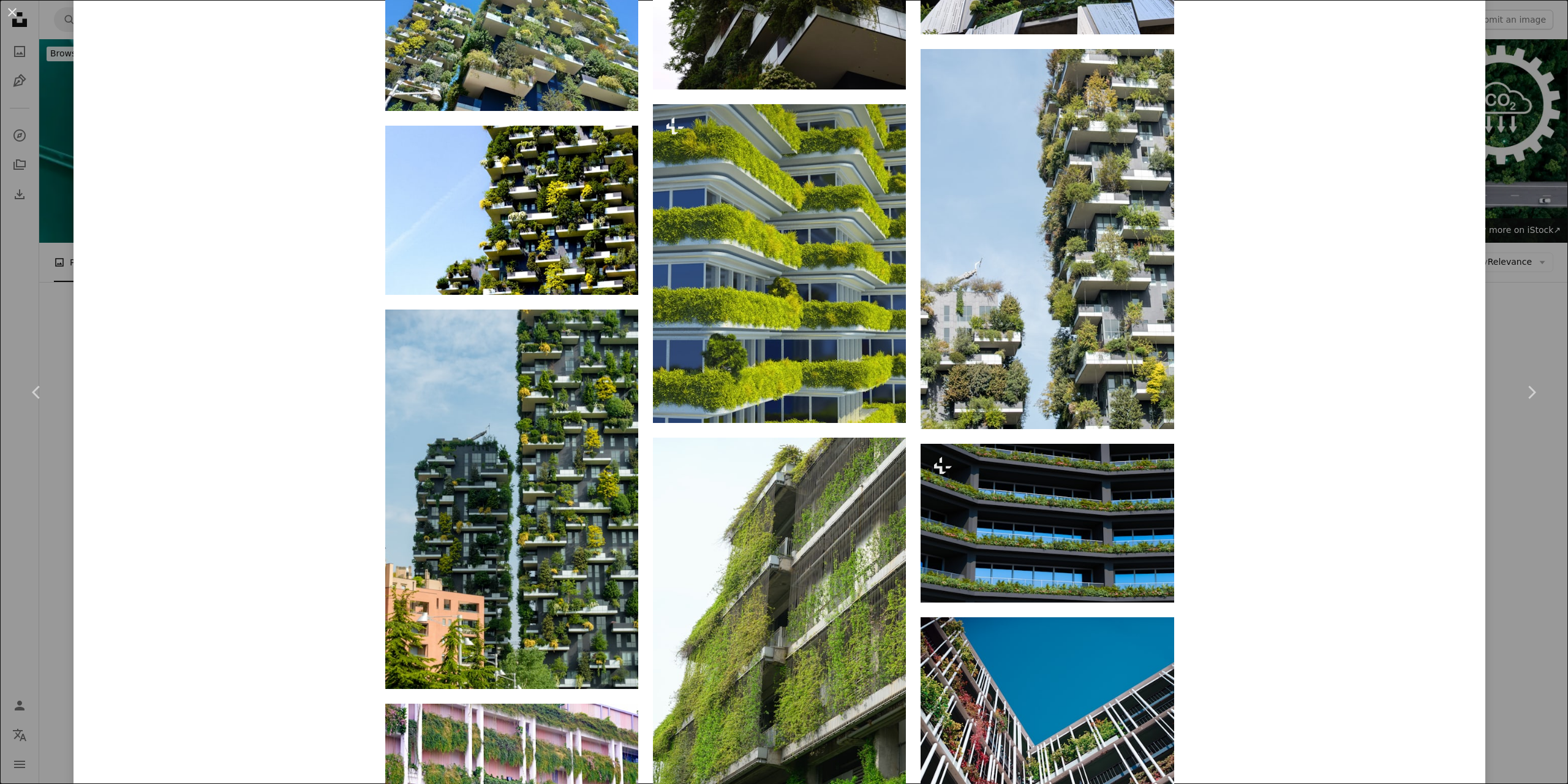
click at [1521, 311] on div "An X shape Chevron left Chevron right Danist Soh danist07 A heart A plus sign E…" at bounding box center [784, 392] width 1568 height 784
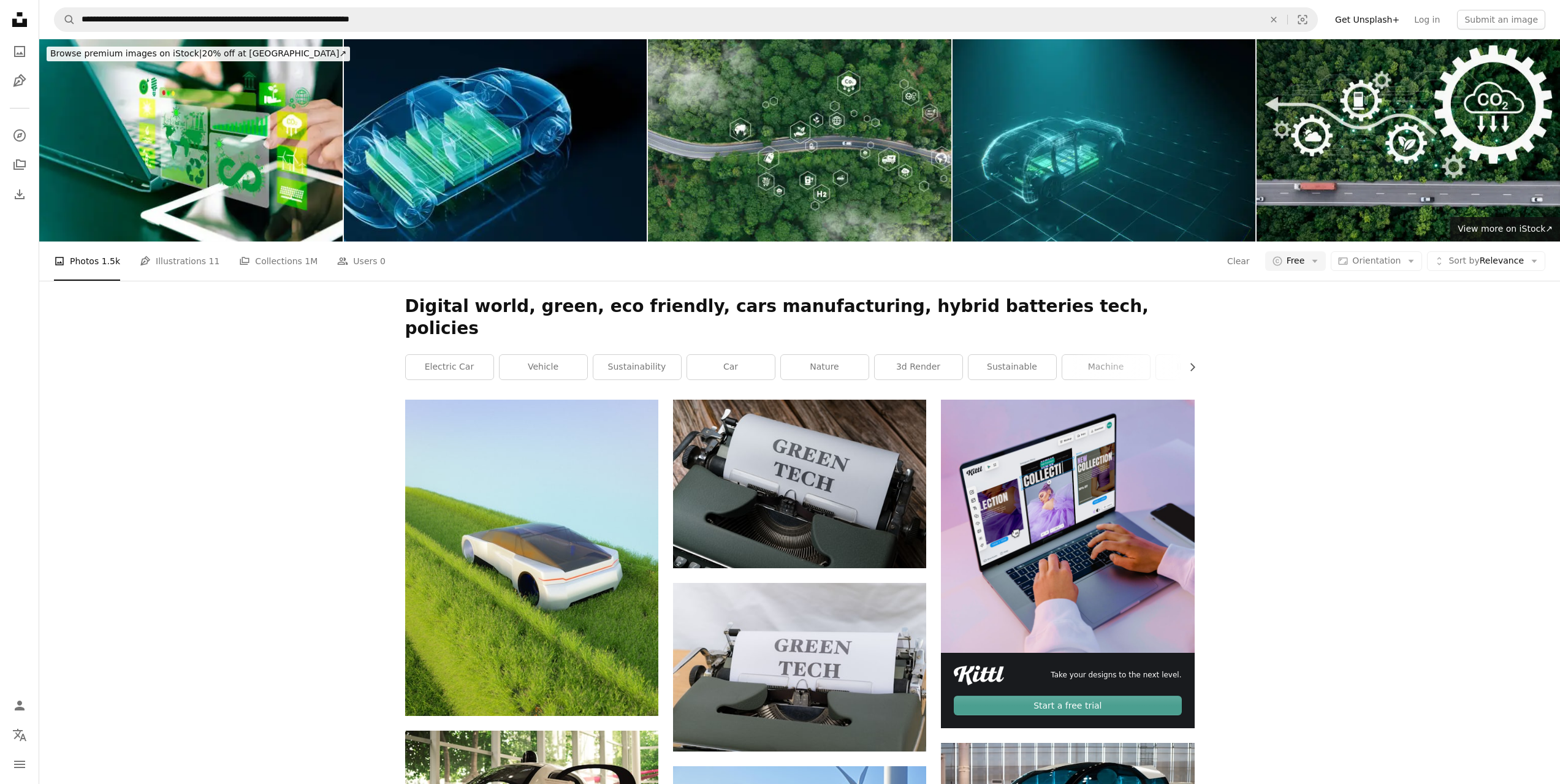
scroll to position [21243, 0]
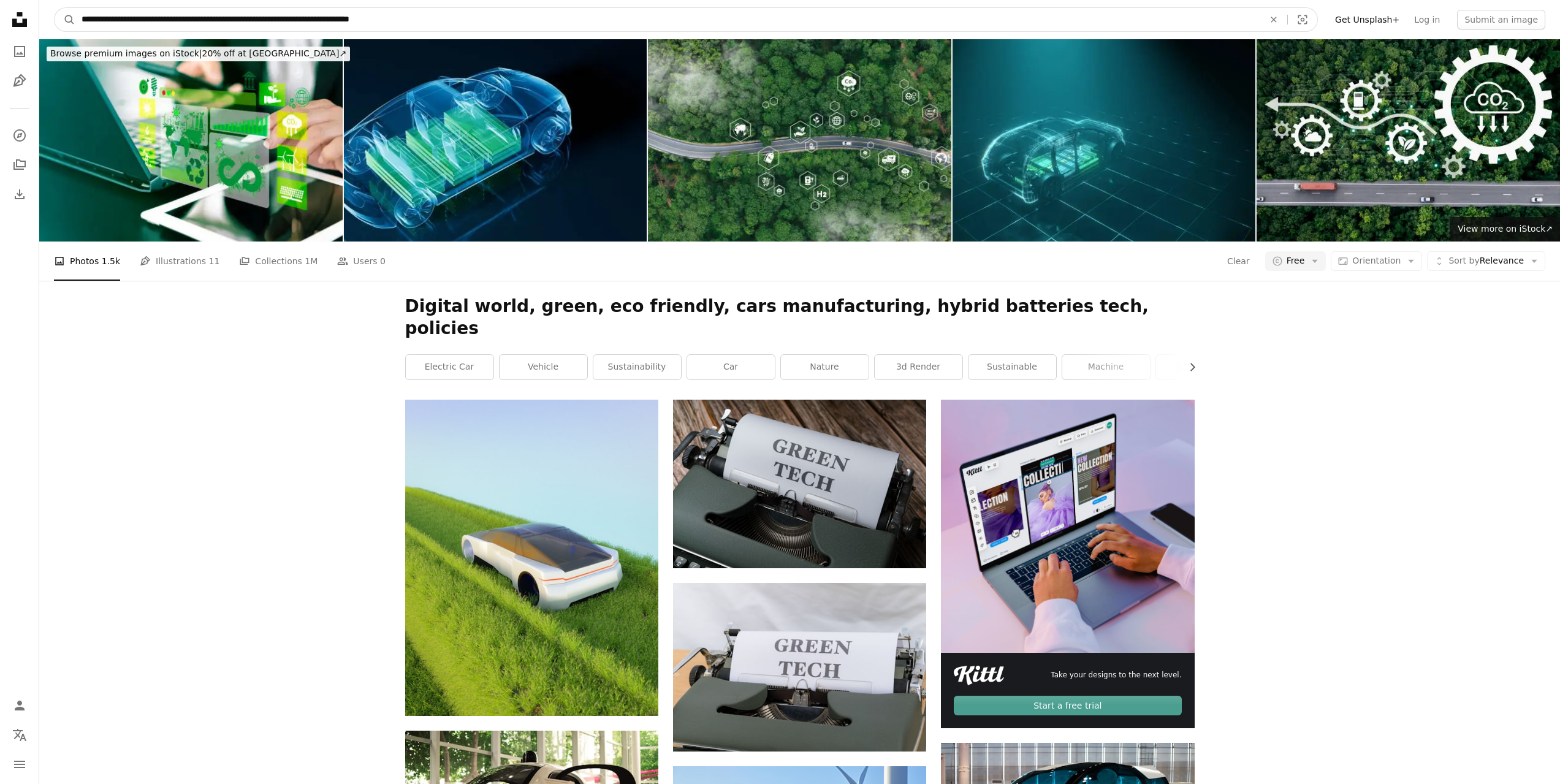
click at [439, 16] on input "**********" at bounding box center [668, 19] width 1185 height 23
type input "**********"
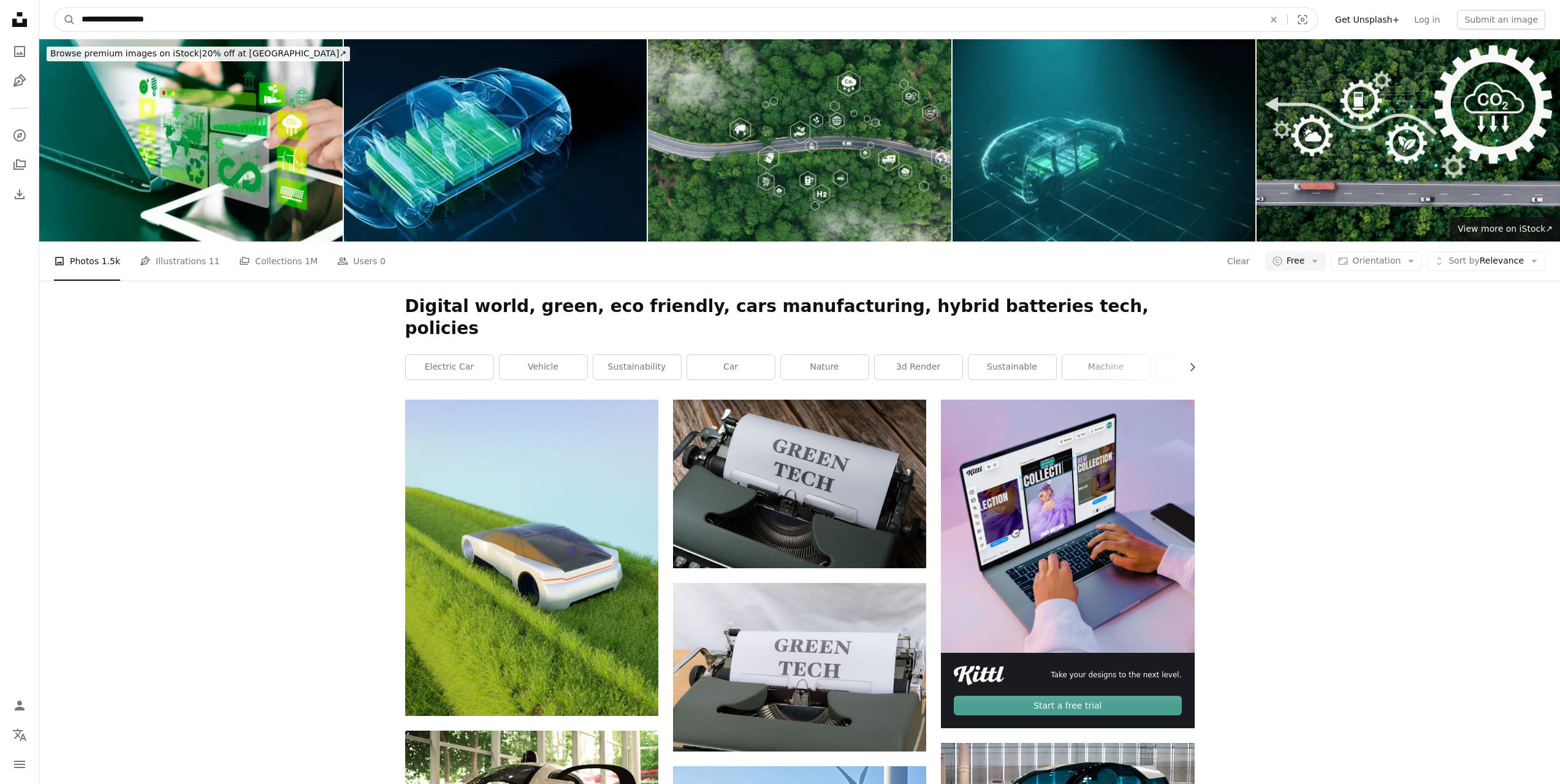
click at [55, 8] on button "A magnifying glass" at bounding box center [65, 19] width 21 height 23
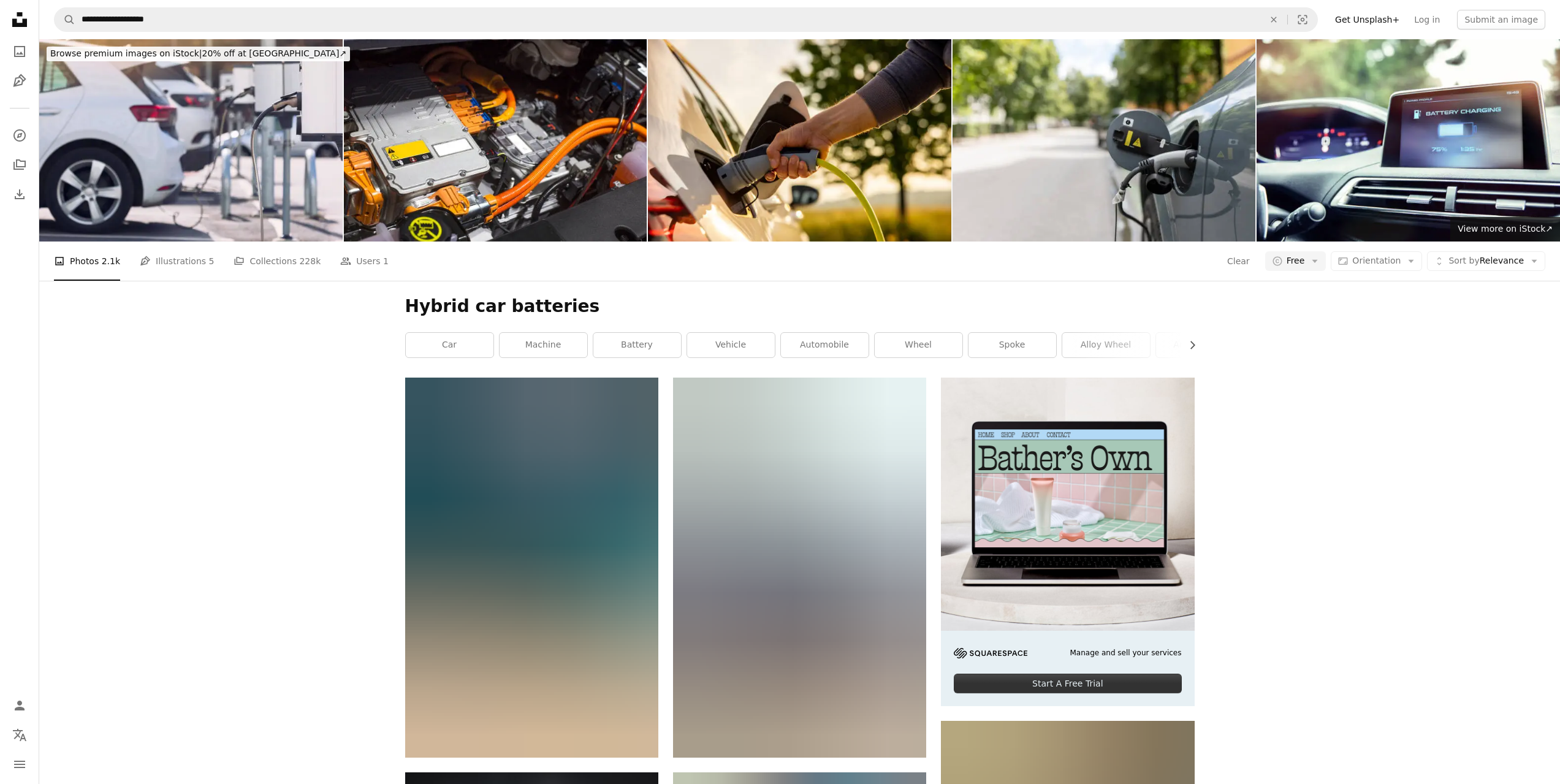
scroll to position [1490, 0]
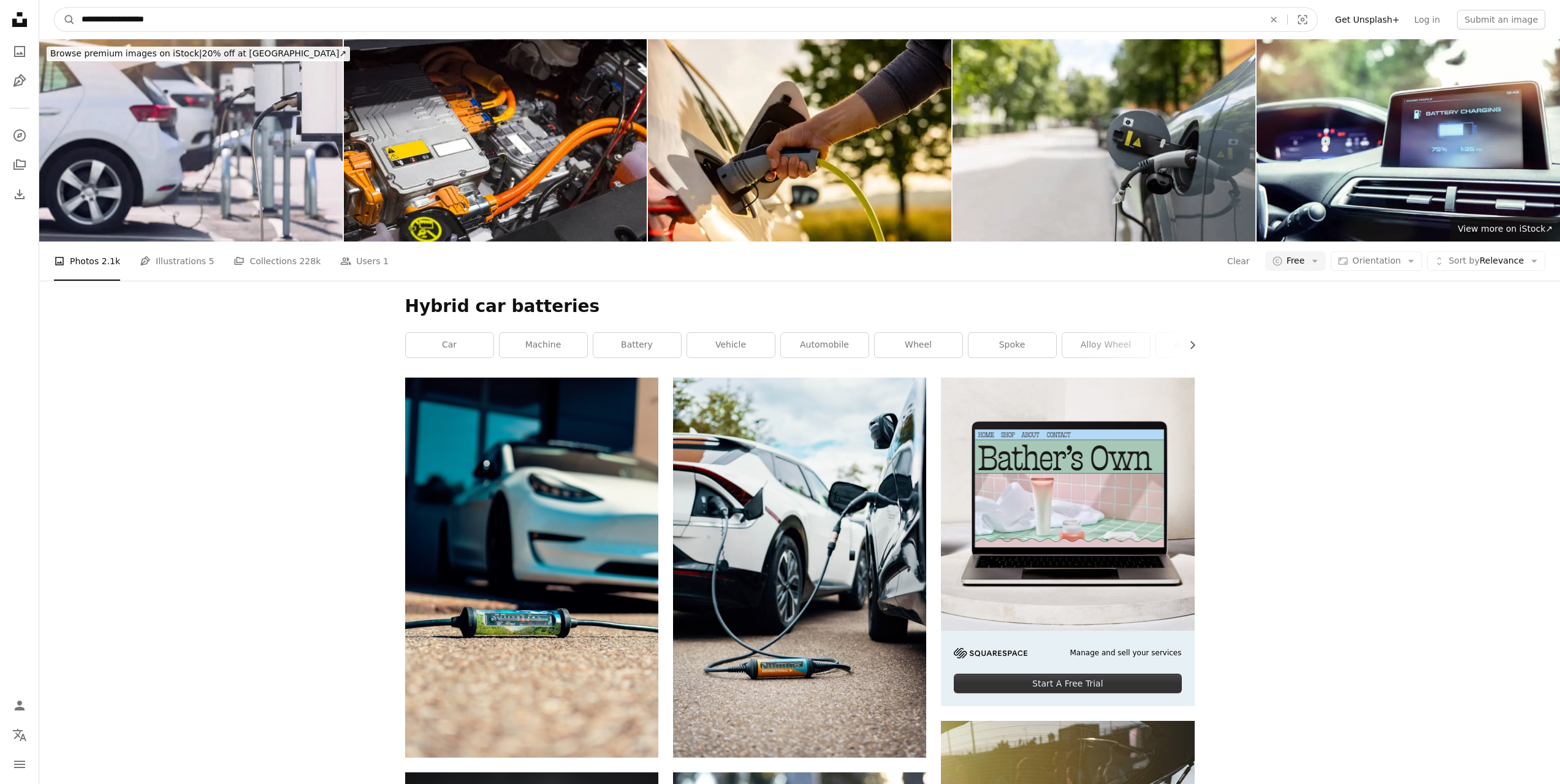
click at [305, 26] on input "**********" at bounding box center [668, 19] width 1185 height 23
type input "**********"
click at [55, 8] on button "A magnifying glass" at bounding box center [65, 19] width 21 height 23
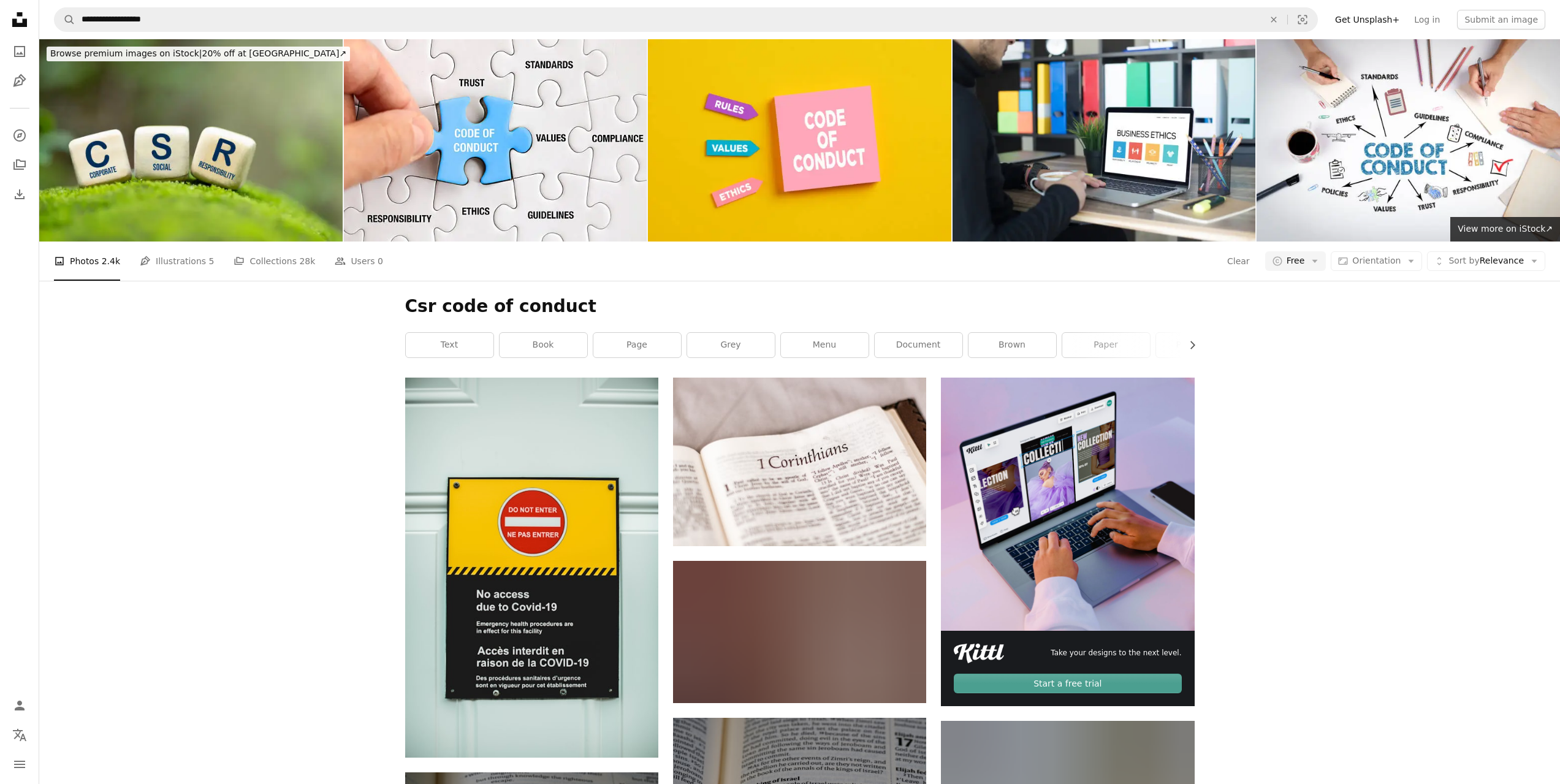
scroll to position [1081, 0]
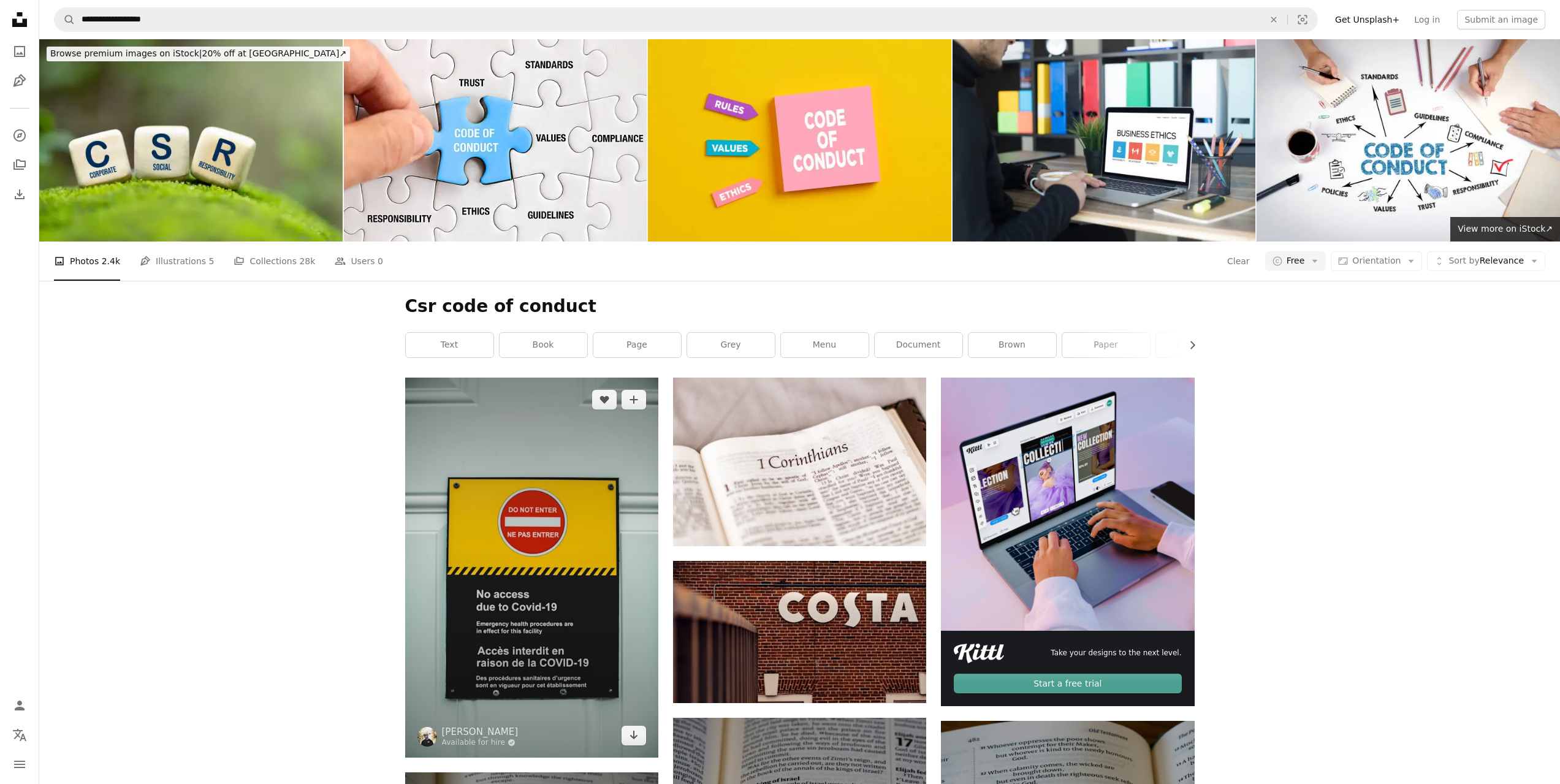
scroll to position [0, 0]
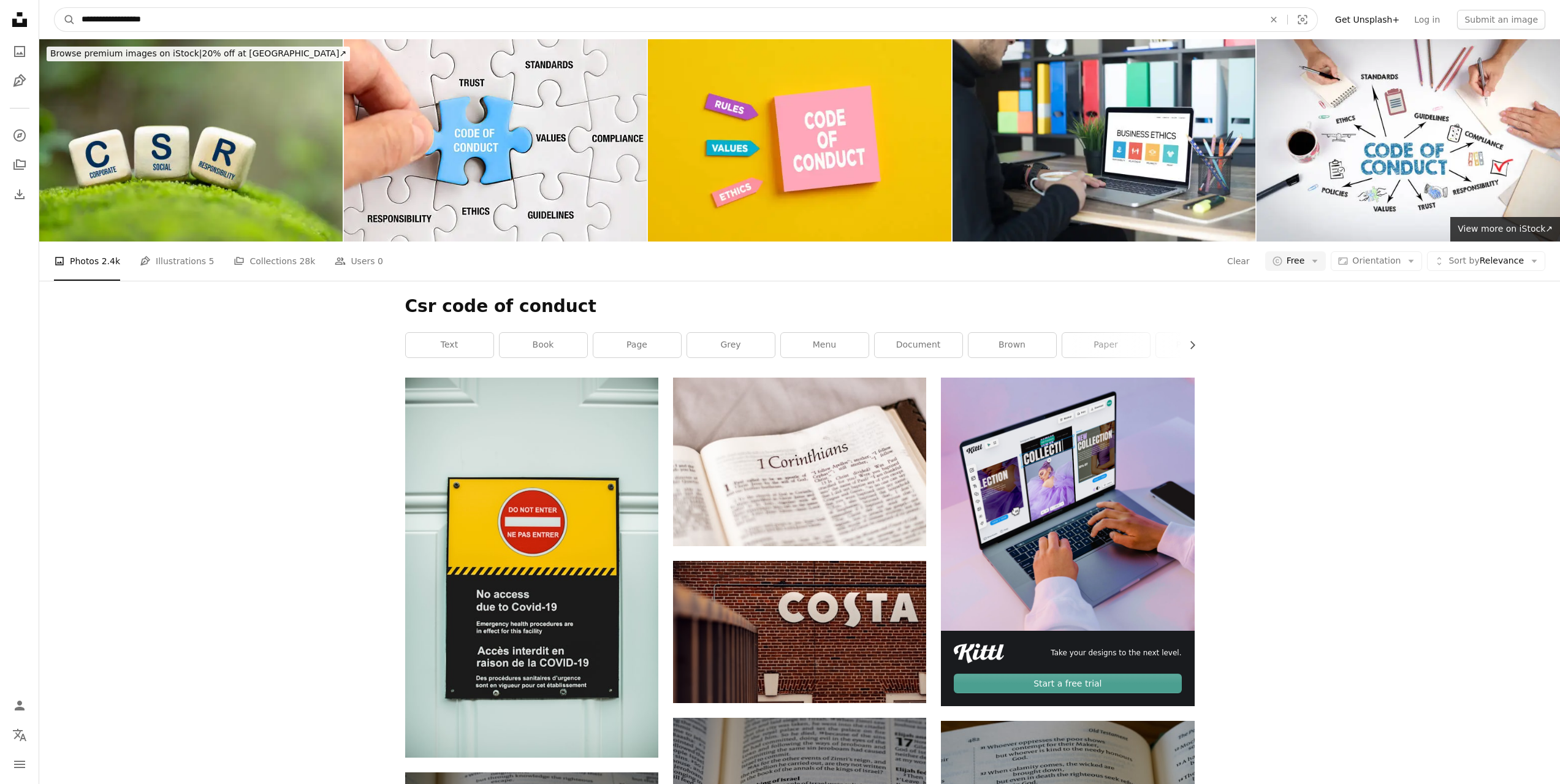
click at [972, 16] on input "**********" at bounding box center [668, 19] width 1185 height 23
paste input "**********"
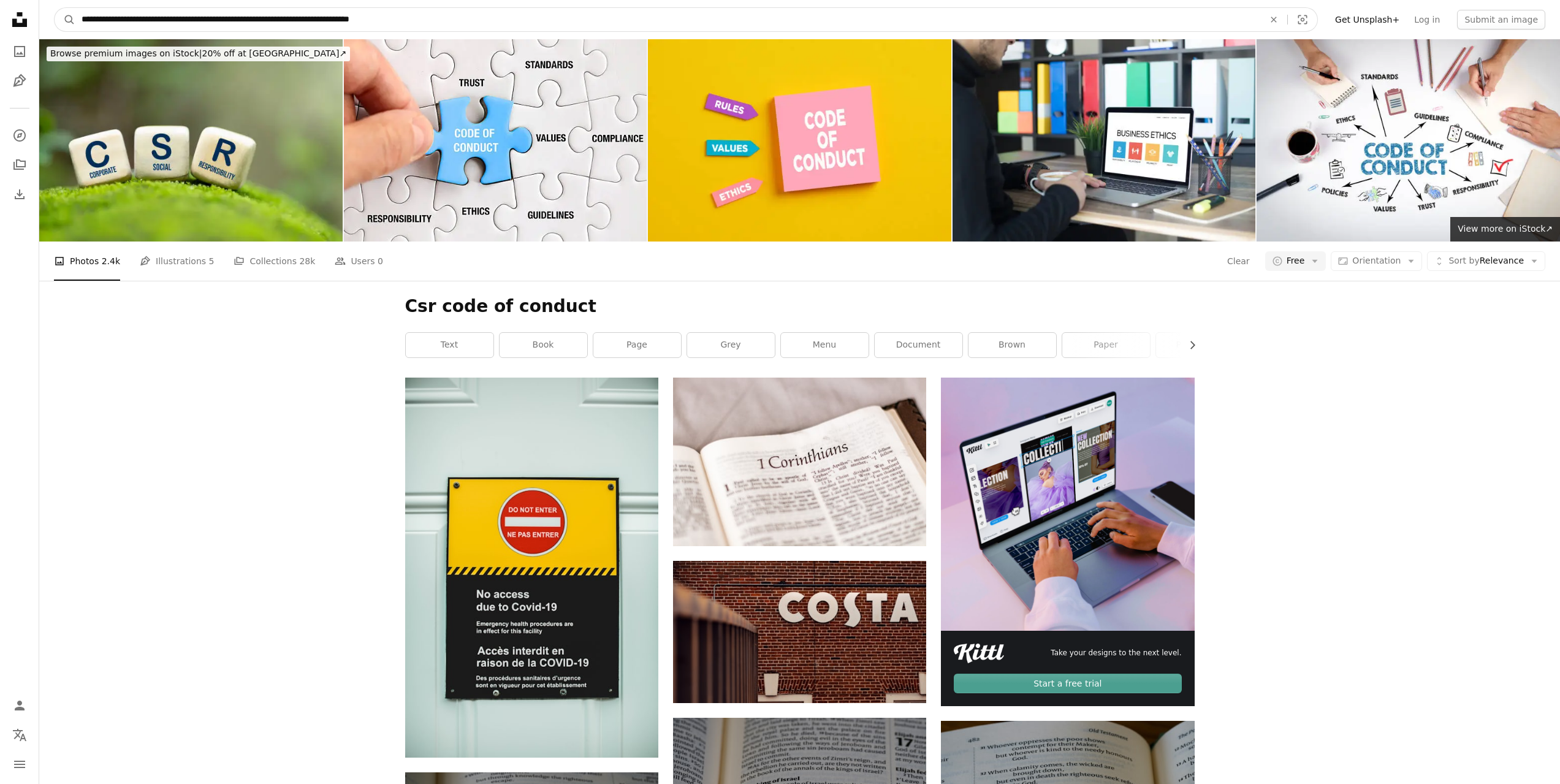
type input "**********"
click at [55, 8] on button "A magnifying glass" at bounding box center [65, 19] width 21 height 23
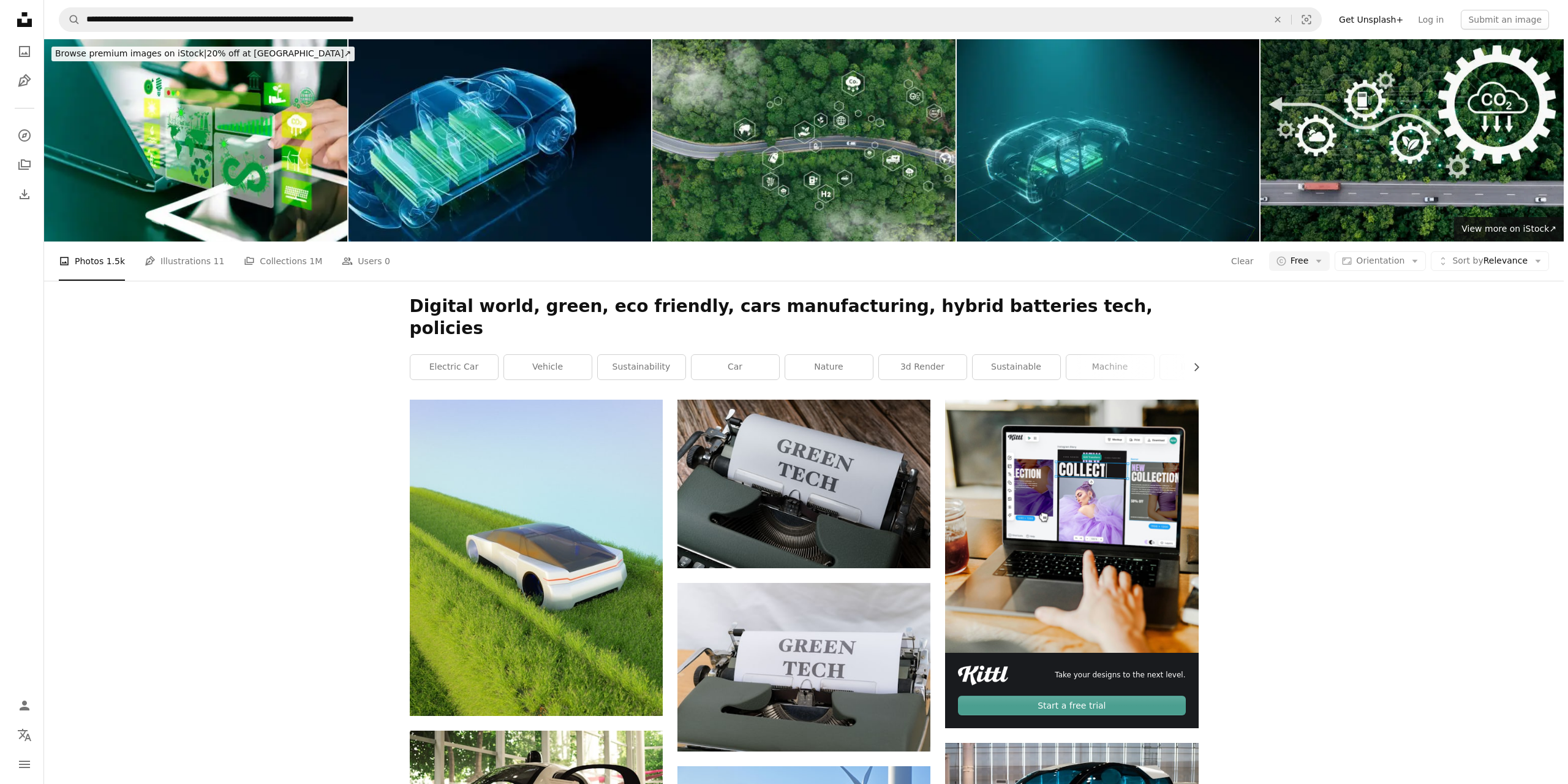
scroll to position [1226, 0]
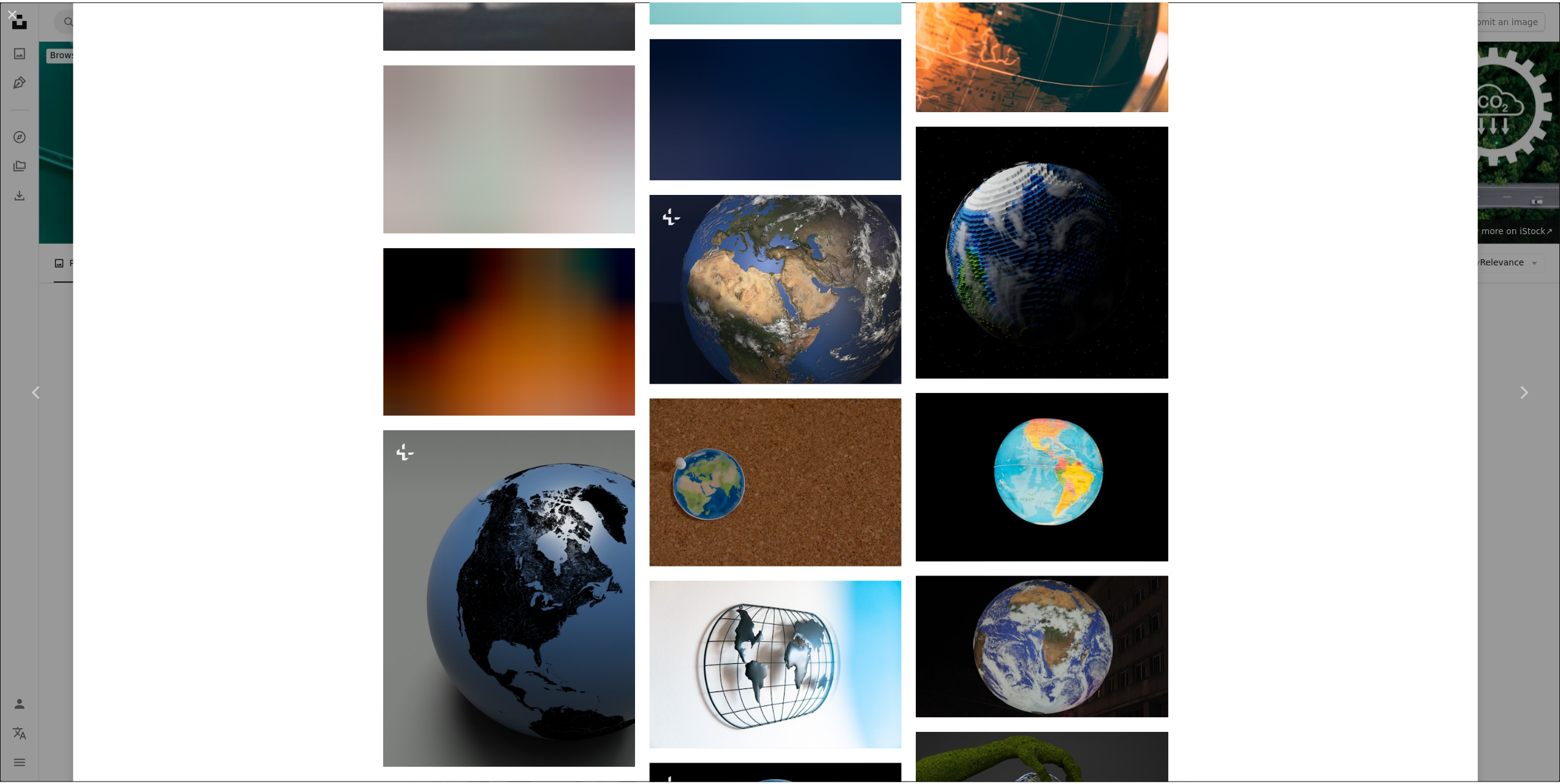
scroll to position [4698, 0]
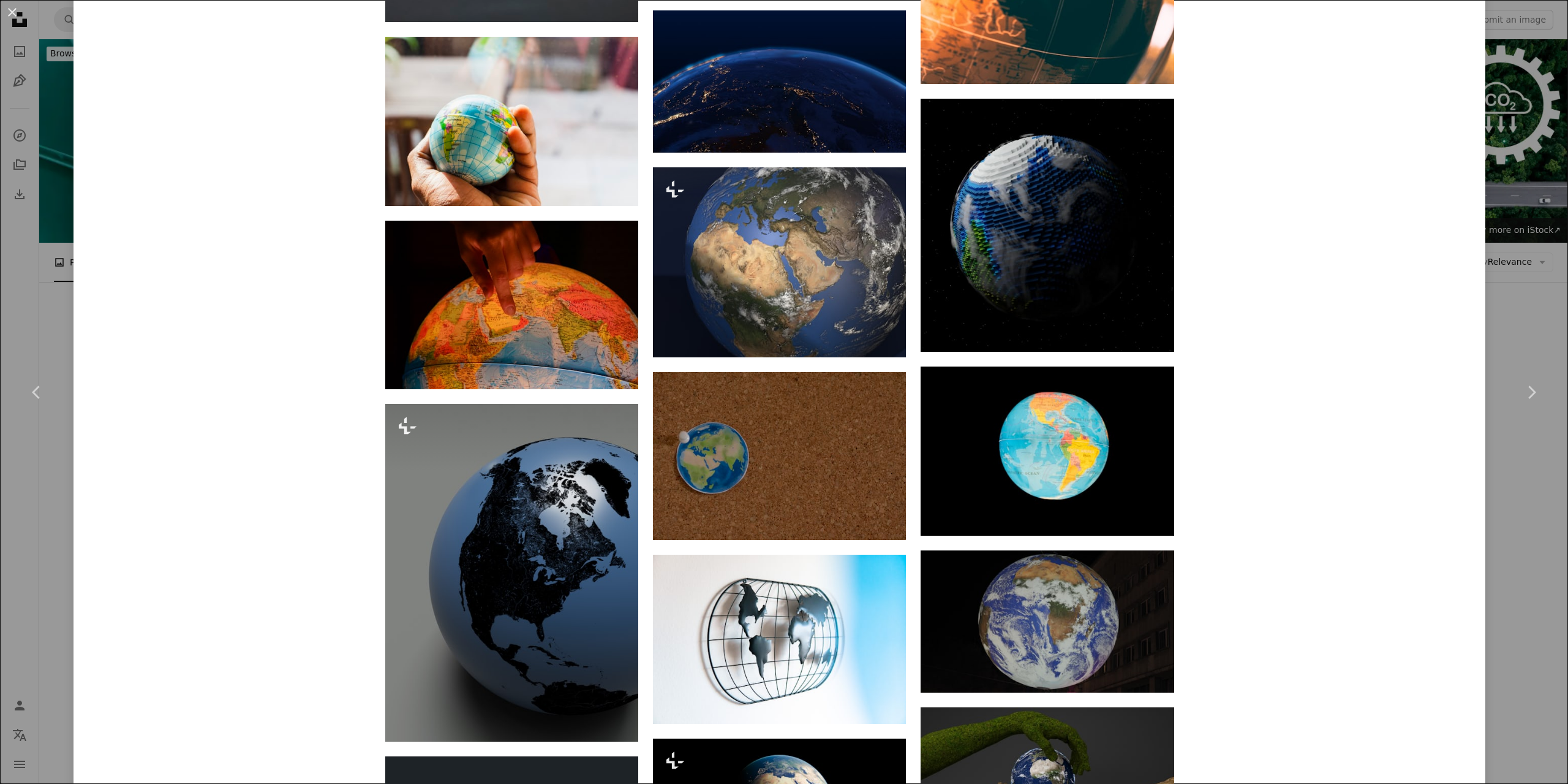
click at [1534, 278] on div "An X shape Chevron left Chevron right Igor Omilaev Available for hire A checkma…" at bounding box center [784, 392] width 1568 height 784
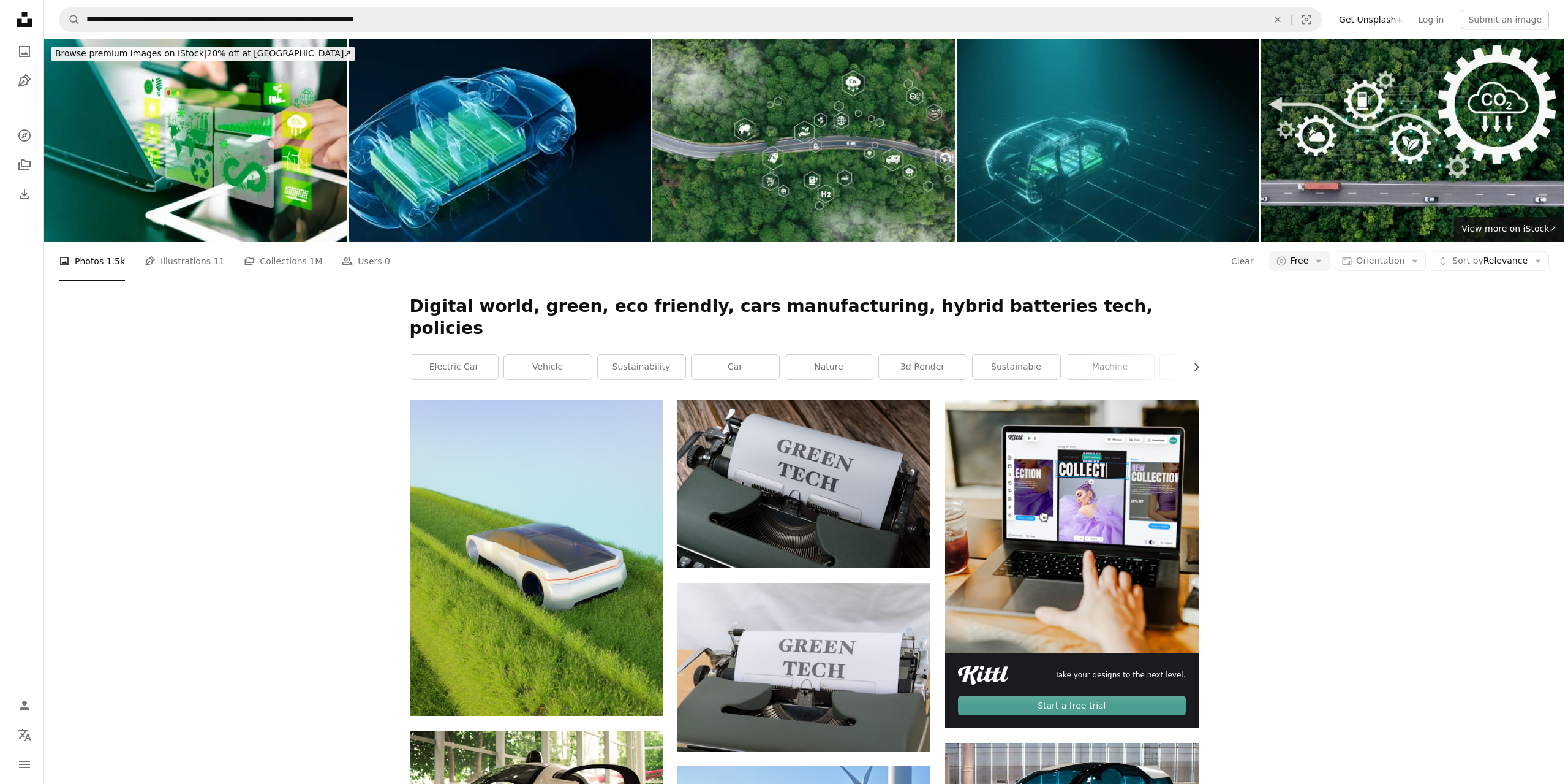
scroll to position [2079, 0]
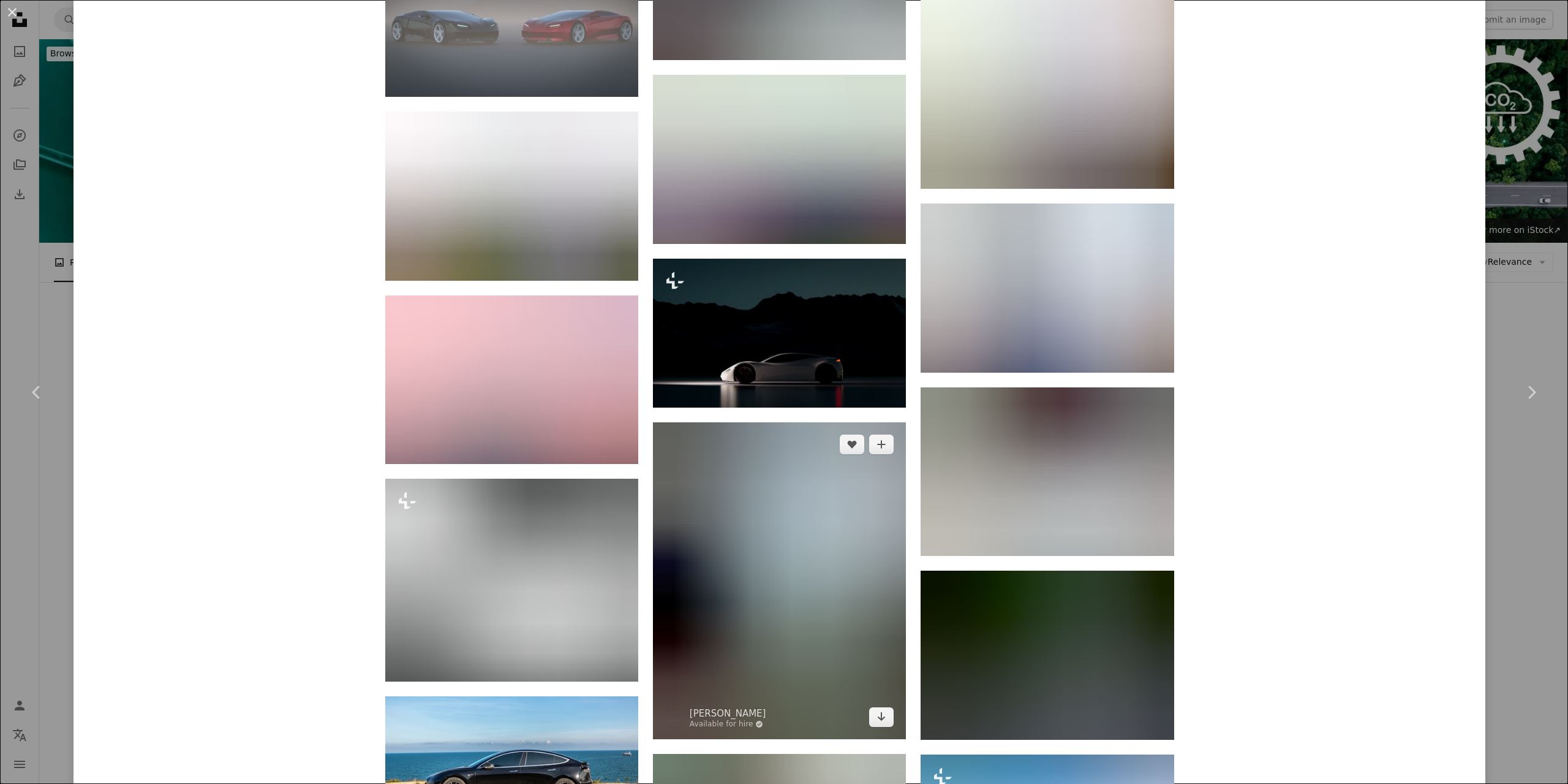
scroll to position [2451, 0]
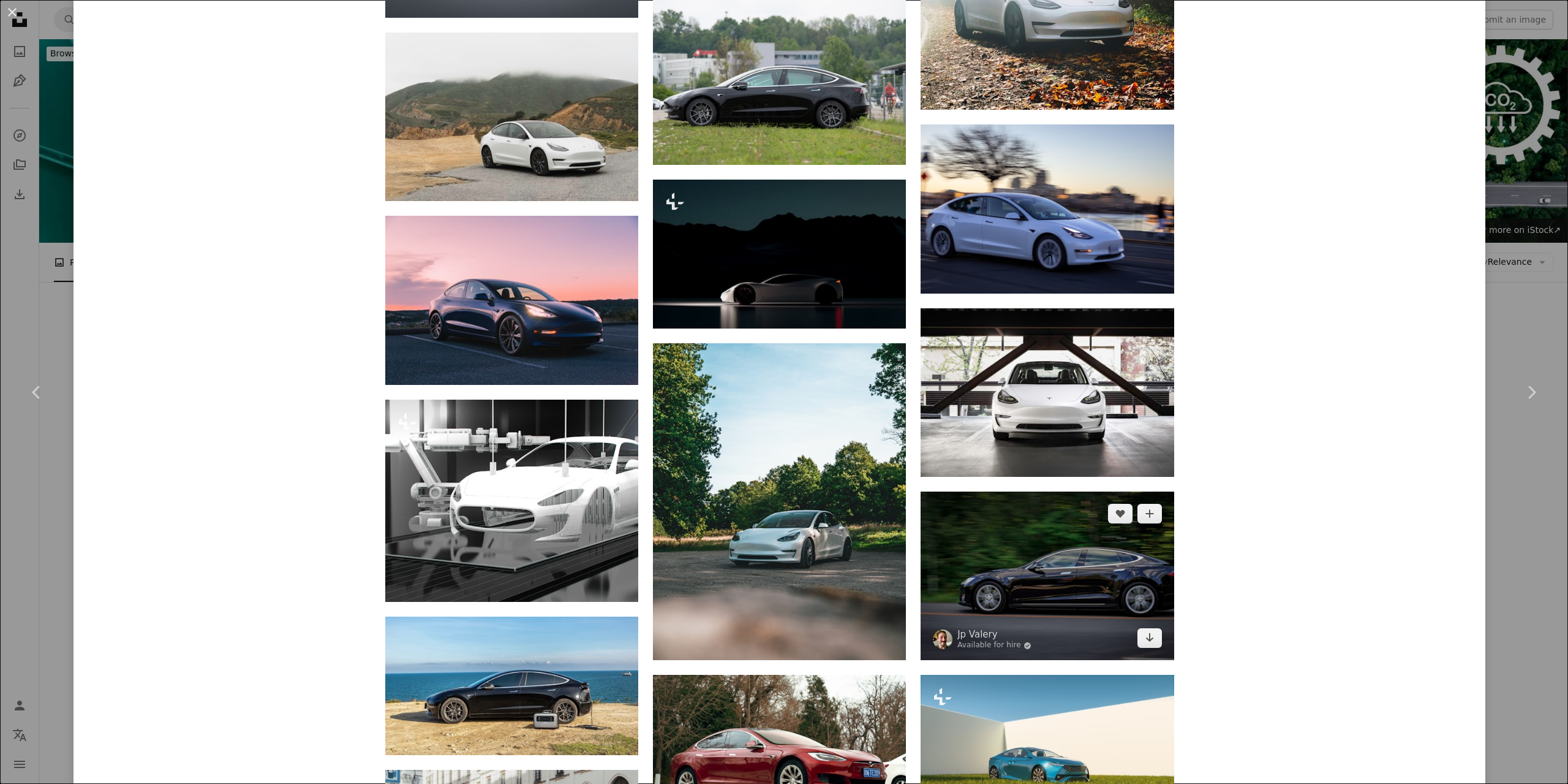
click at [1029, 492] on img at bounding box center [1047, 576] width 253 height 169
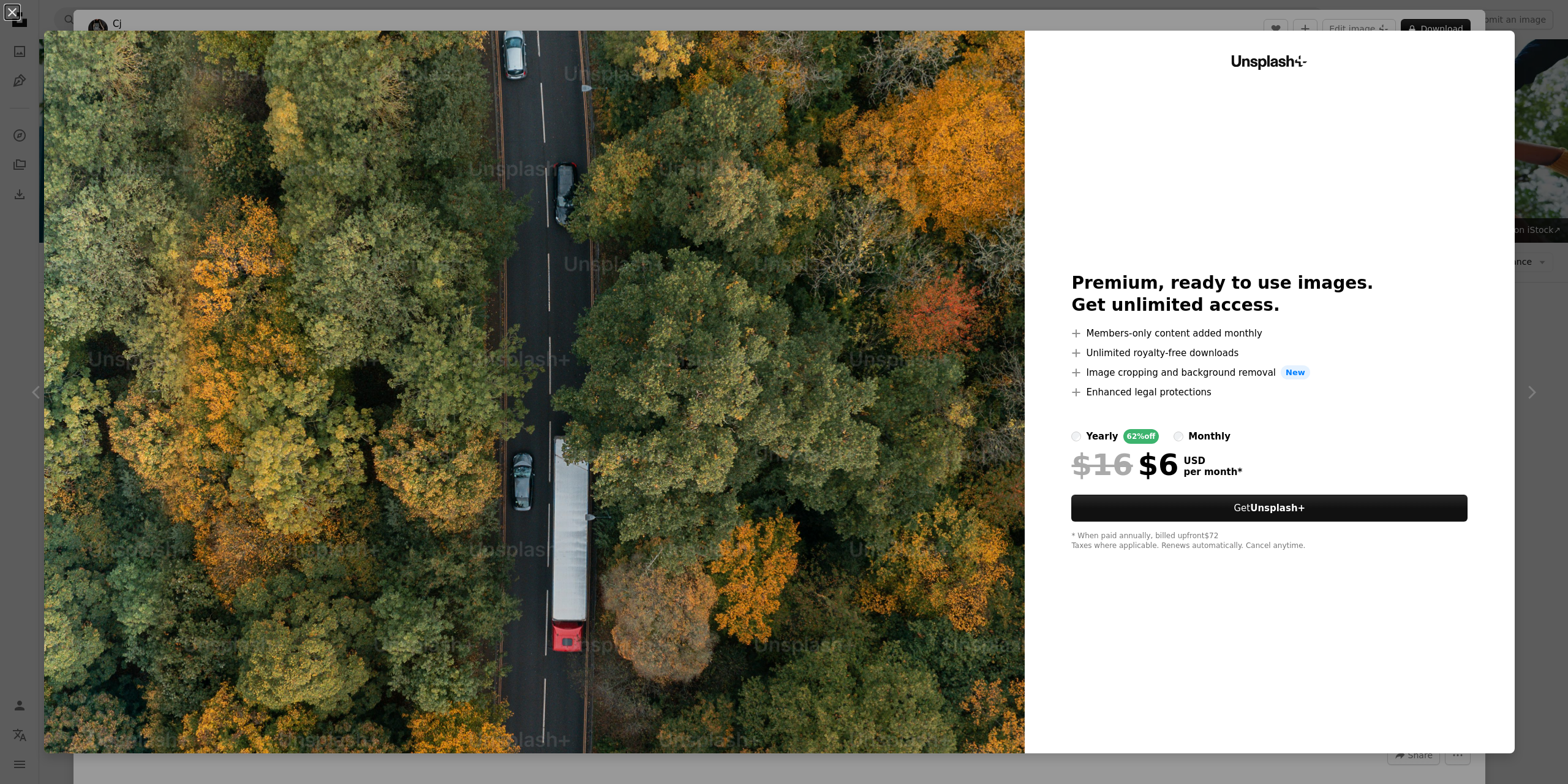
click at [1525, 36] on div "An X shape Unsplash+ Premium, ready to use images. Get unlimited access. A plus…" at bounding box center [784, 392] width 1568 height 784
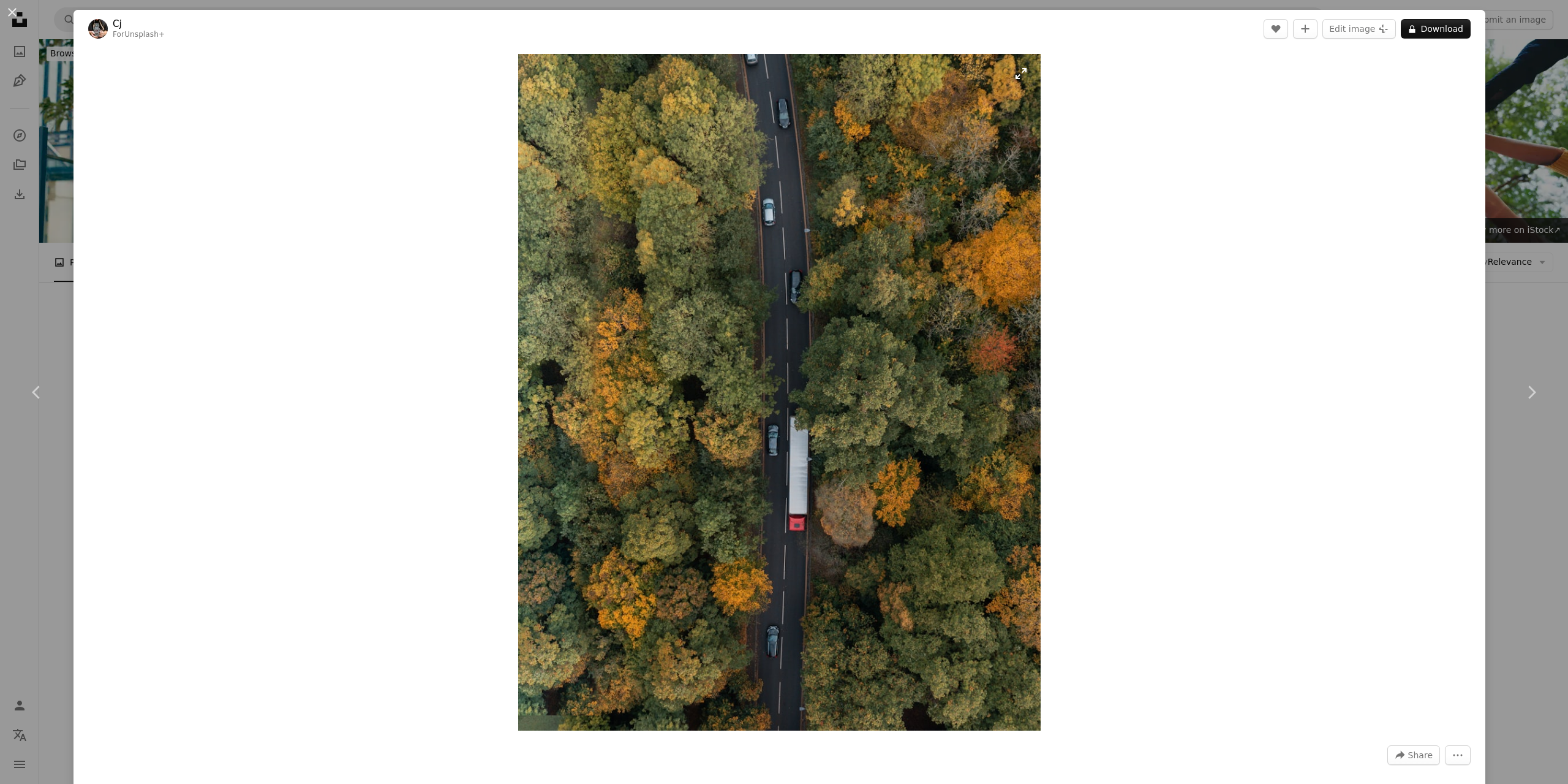
click at [784, 302] on img "Zoom in on this image" at bounding box center [779, 392] width 523 height 677
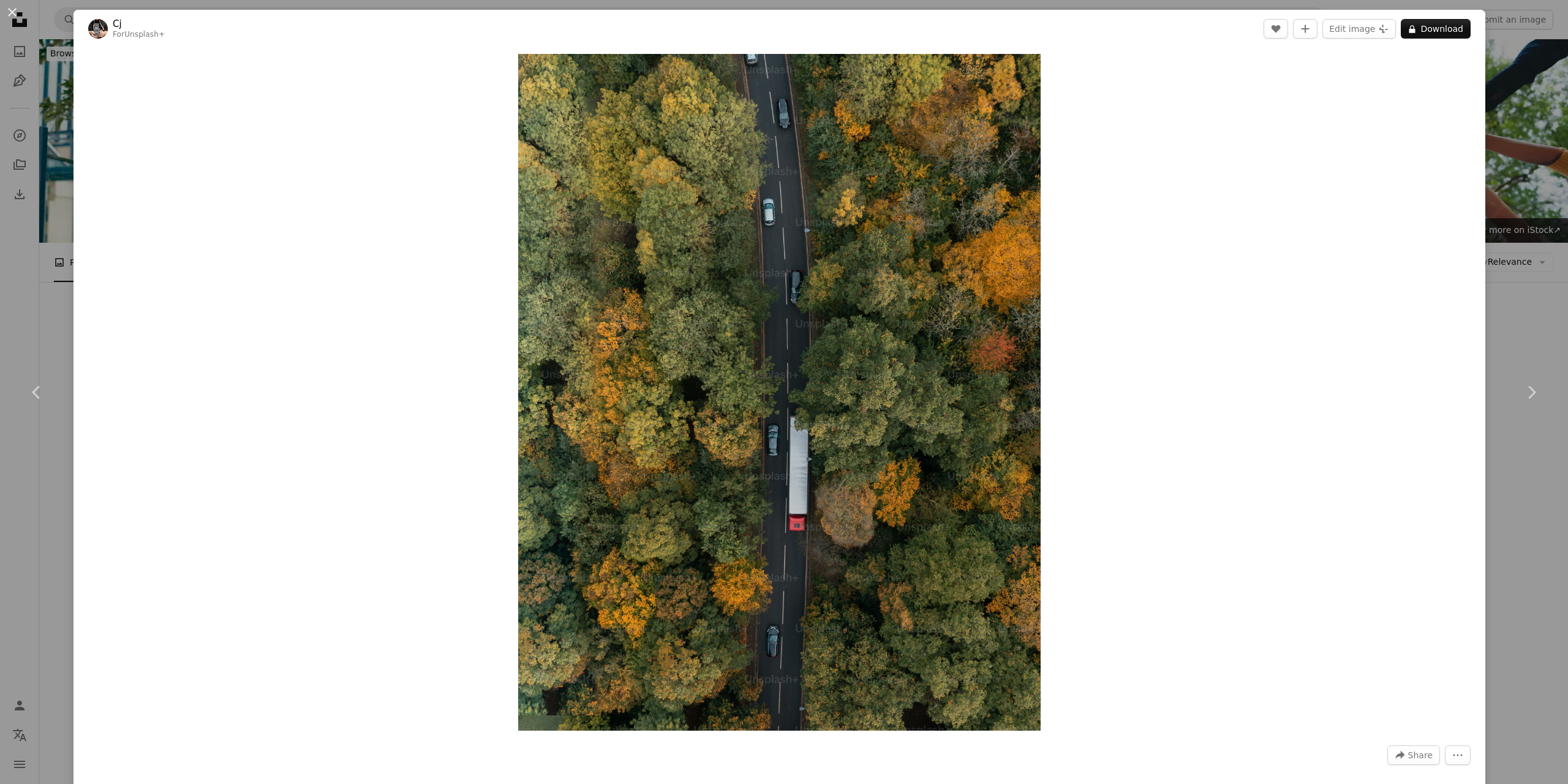
click at [1495, 71] on div "An X shape Chevron left Chevron right Cj For Unsplash+ A heart A plus sign Edit…" at bounding box center [784, 392] width 1568 height 784
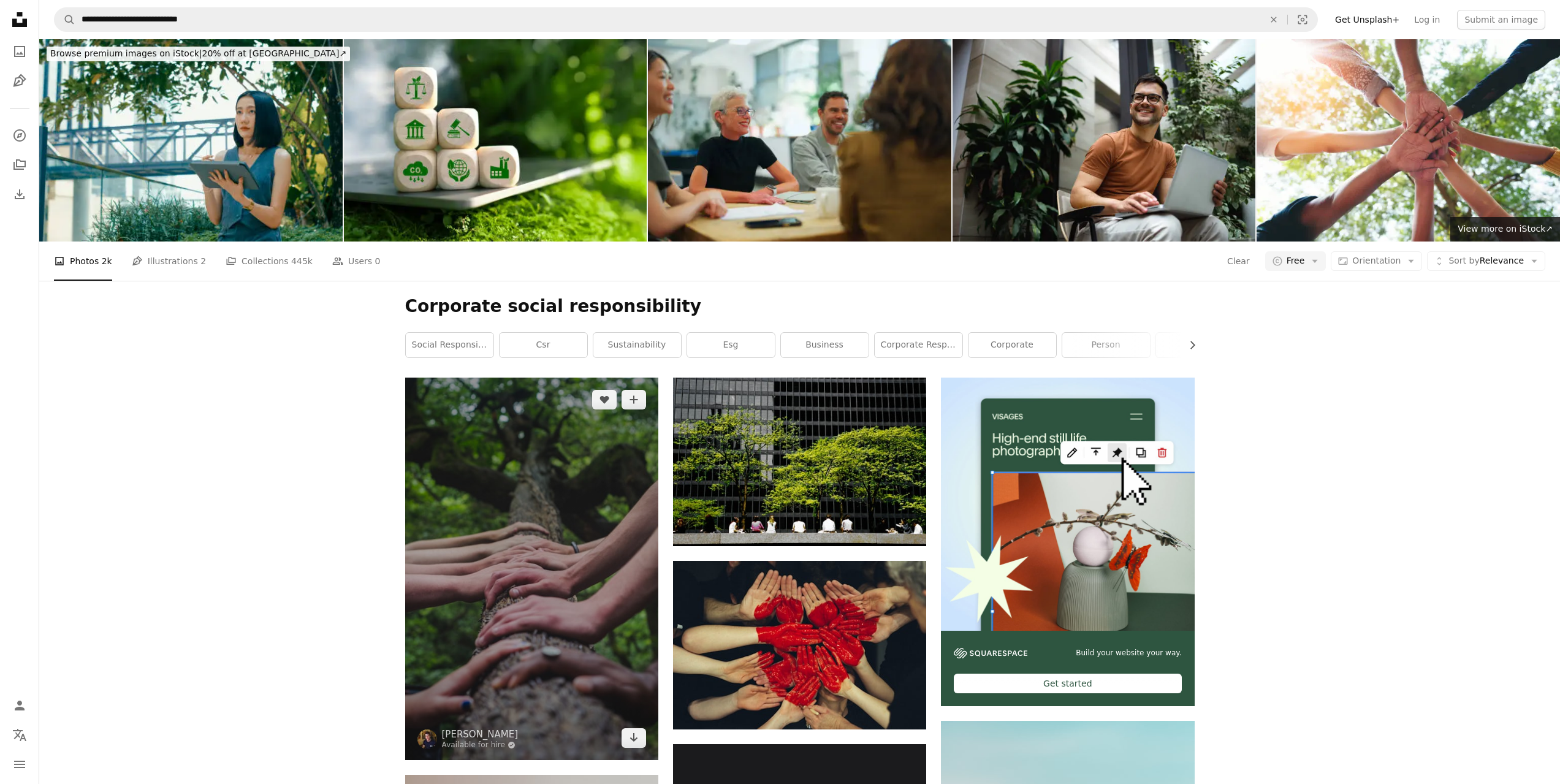
click at [503, 378] on img at bounding box center [532, 568] width 253 height 382
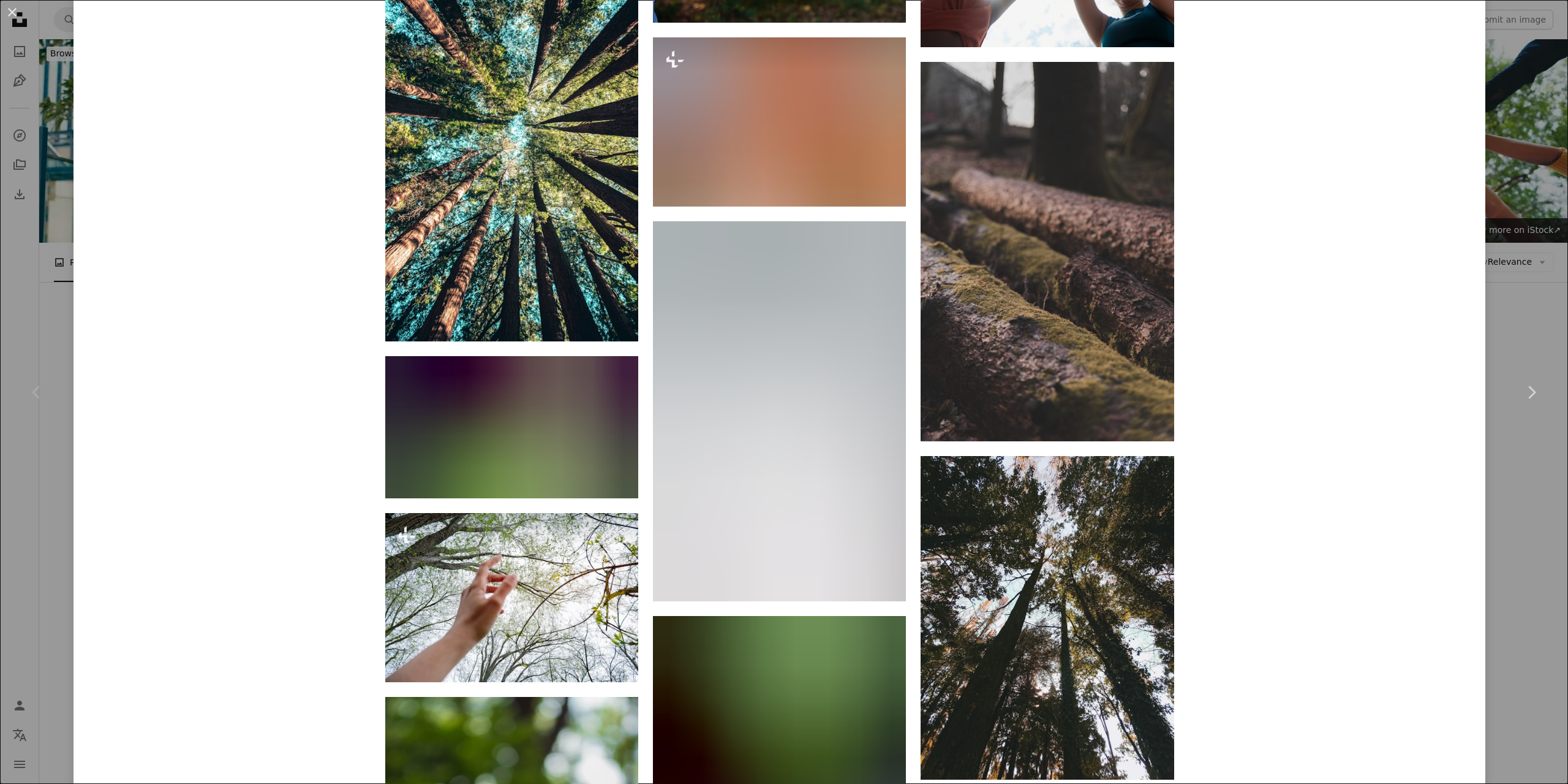
scroll to position [16347, 0]
